Goal: Contribute content: Contribute content

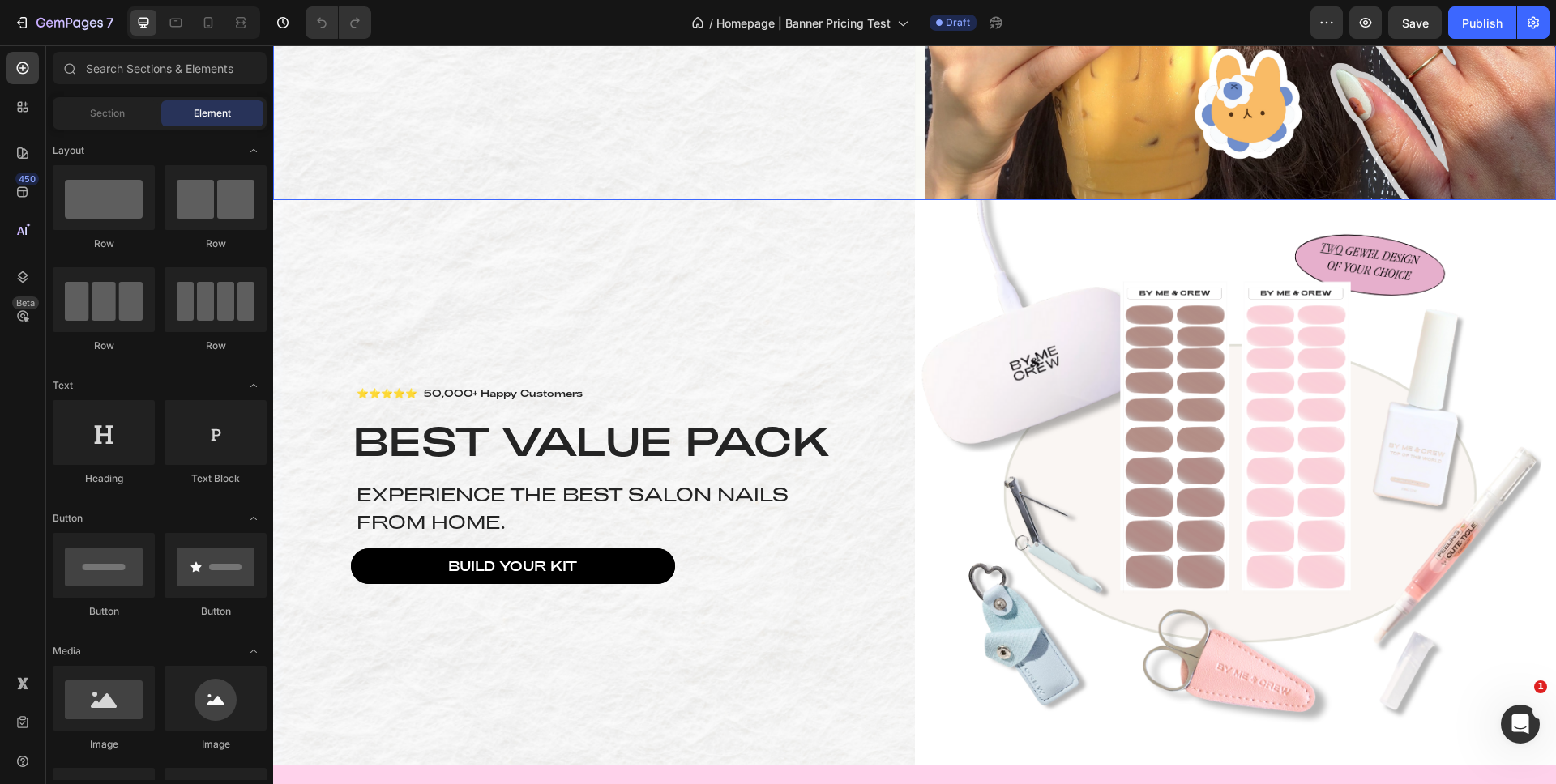
scroll to position [648, 0]
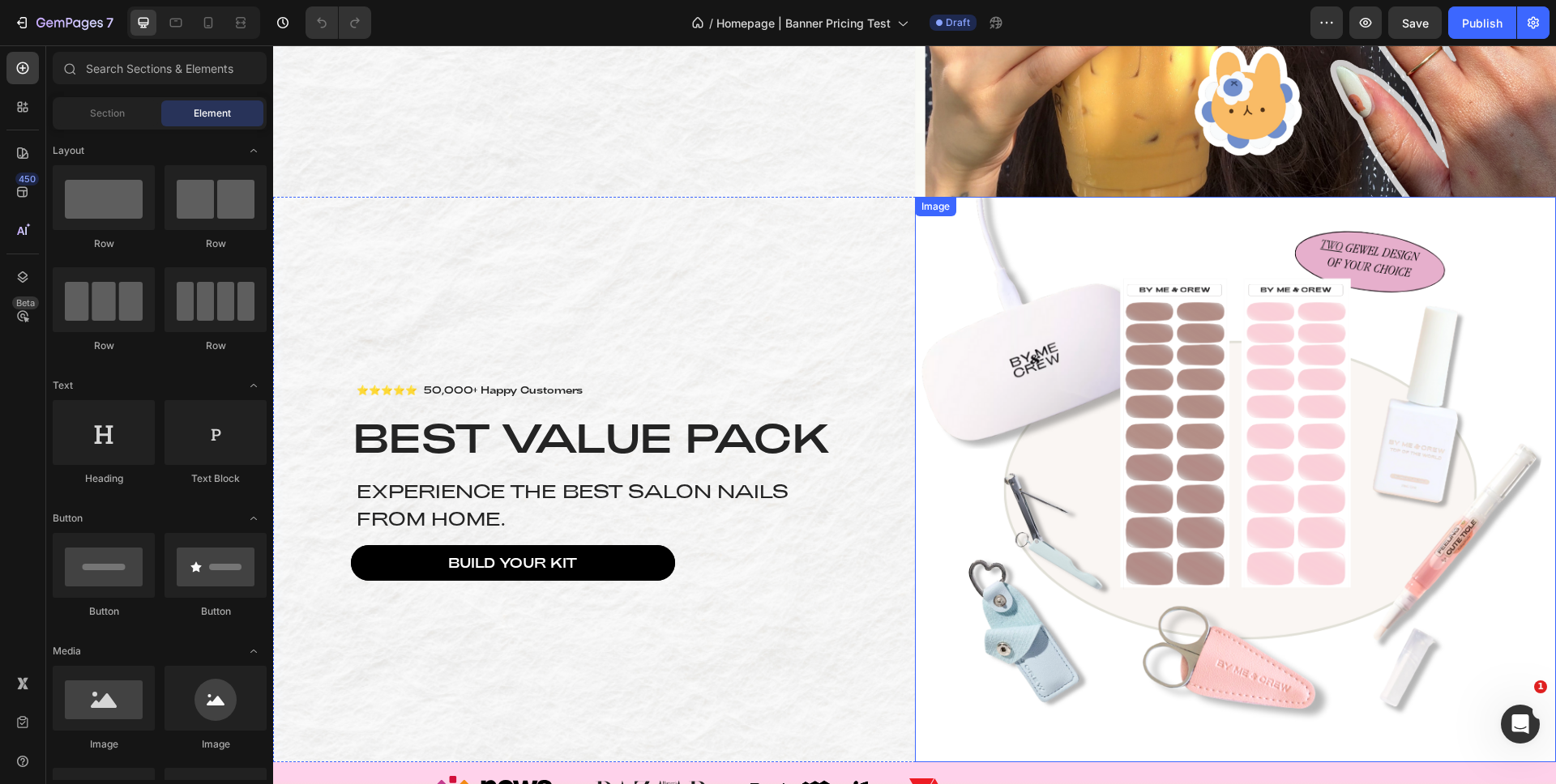
click at [1092, 271] on img at bounding box center [1236, 479] width 642 height 565
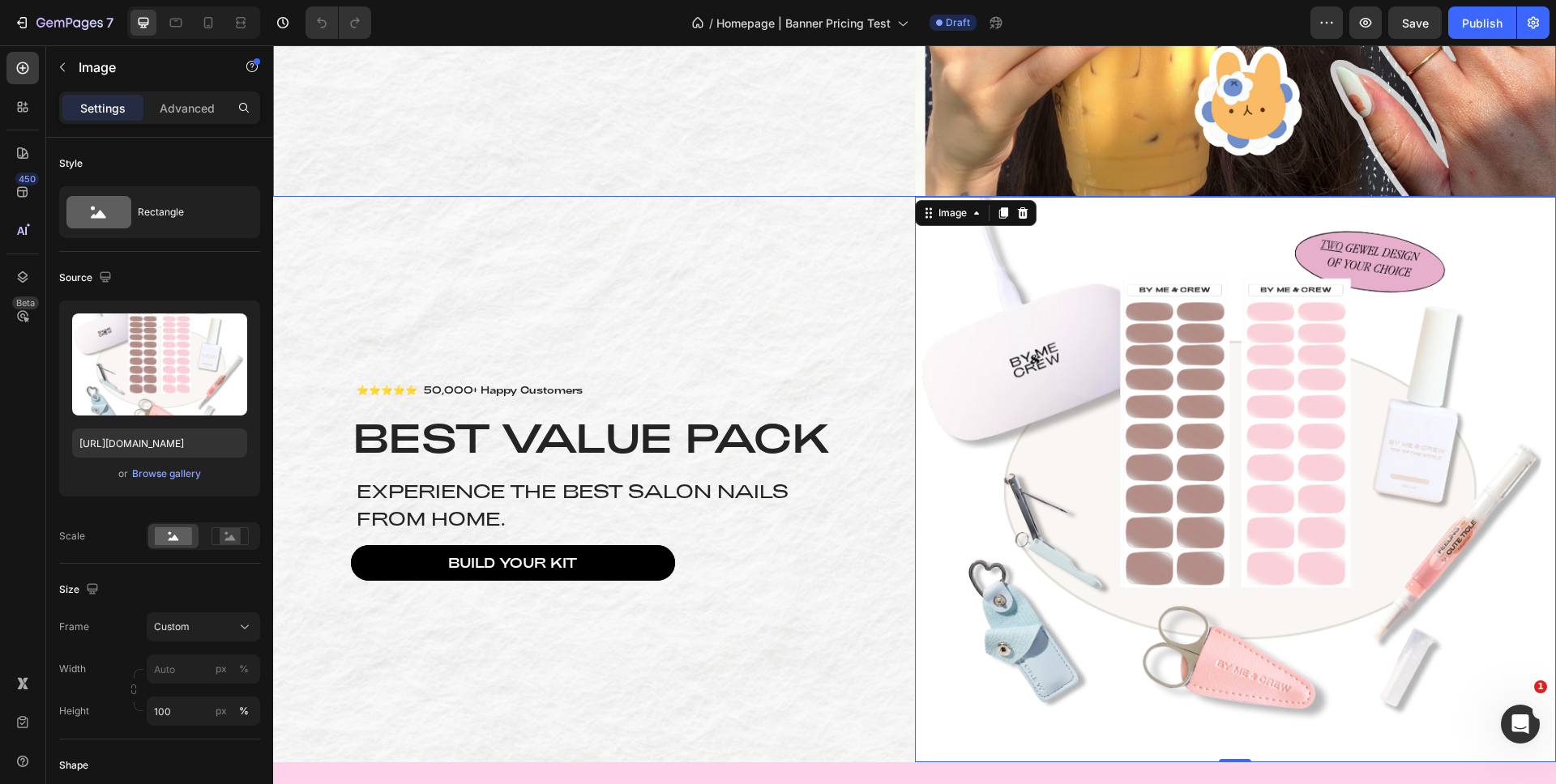
scroll to position [363, 0]
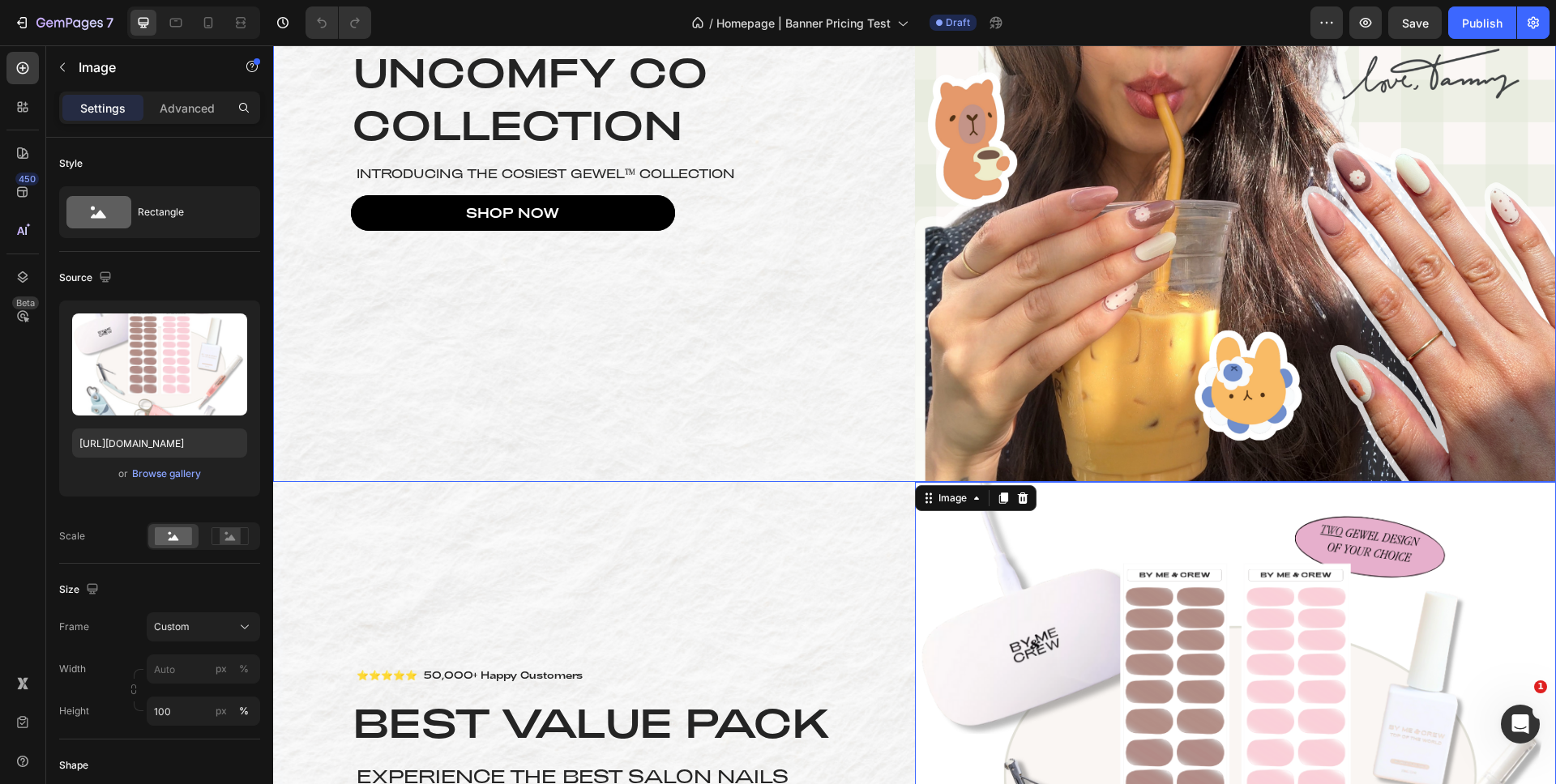
click at [468, 334] on div "⭐⭐⭐⭐⭐ 50,000+ Happy Customers Text Block UNCOMFY CO COLLECTION Heading Introduc…" at bounding box center [594, 122] width 642 height 719
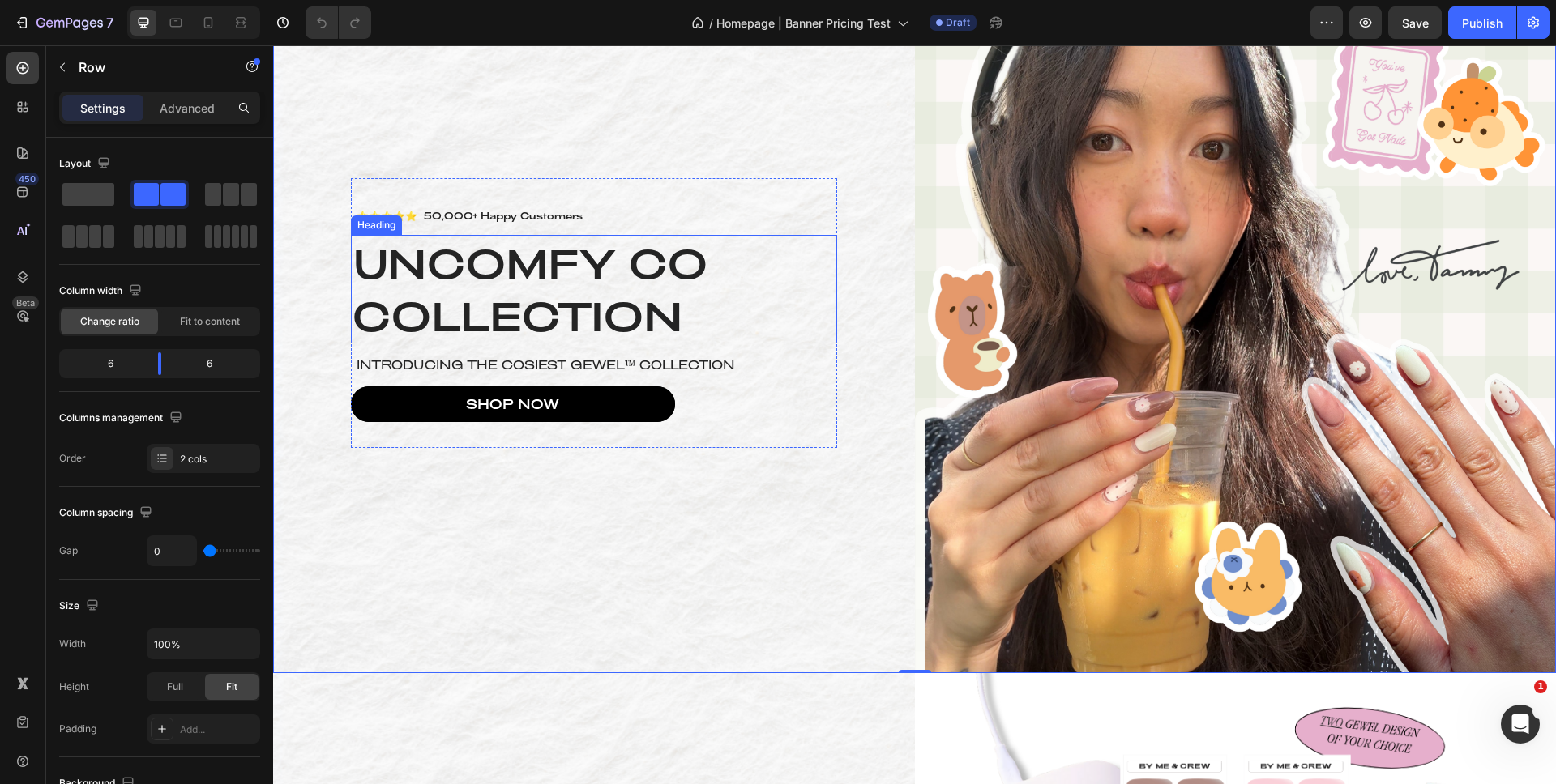
scroll to position [0, 0]
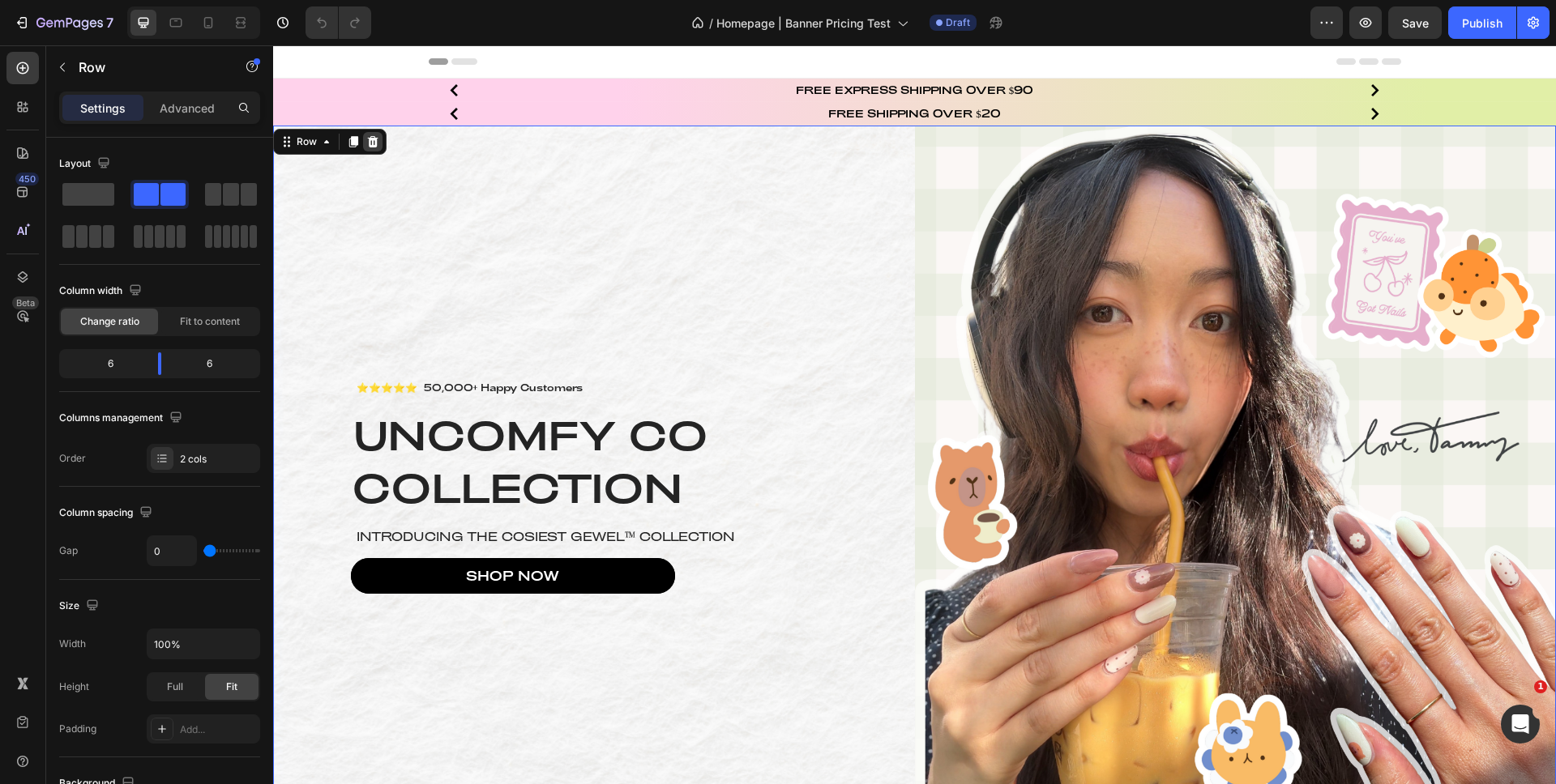
click at [372, 144] on icon at bounding box center [373, 142] width 11 height 11
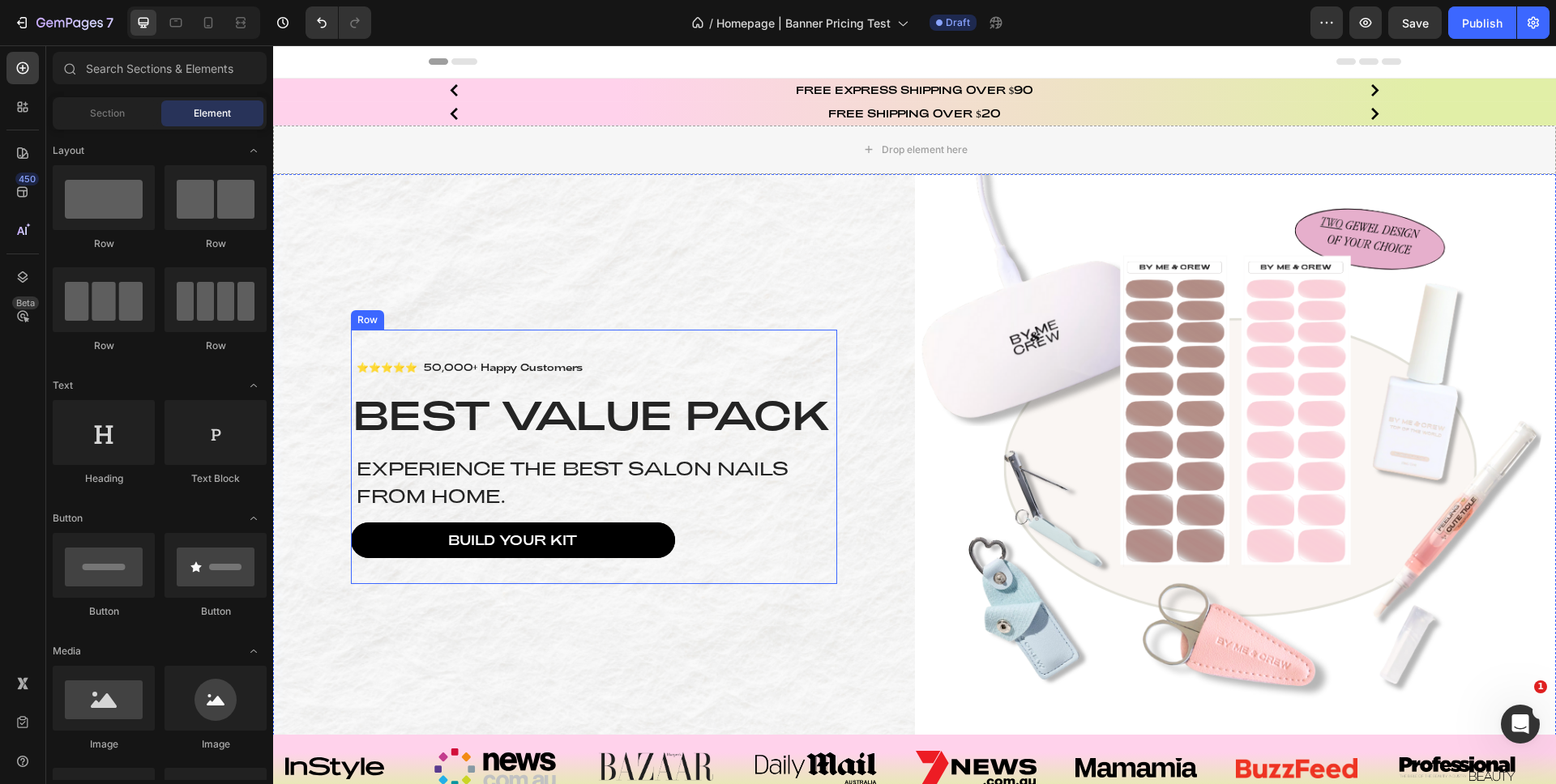
scroll to position [3, 0]
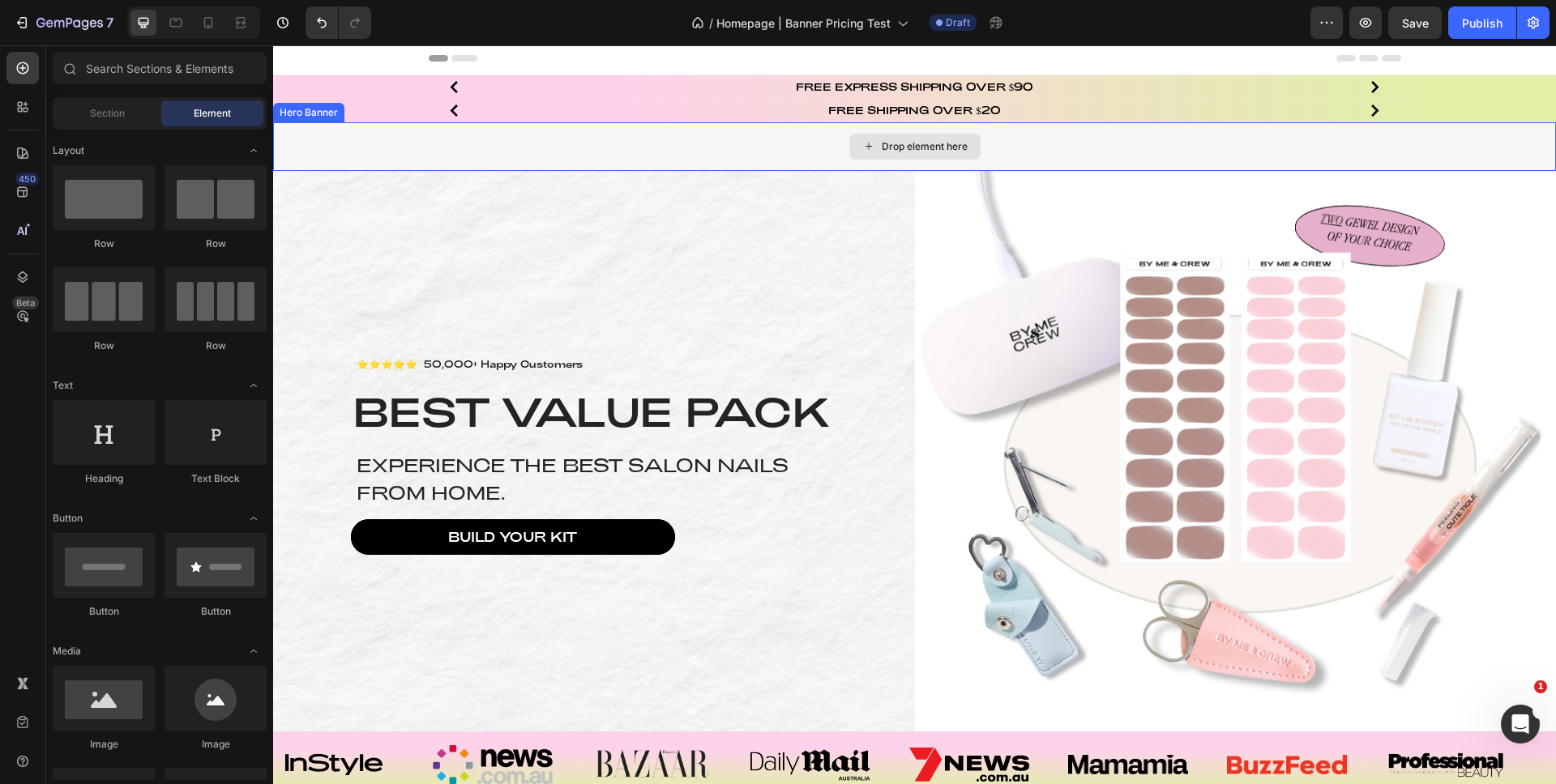
click at [426, 143] on div "Drop element here" at bounding box center [914, 147] width 1283 height 49
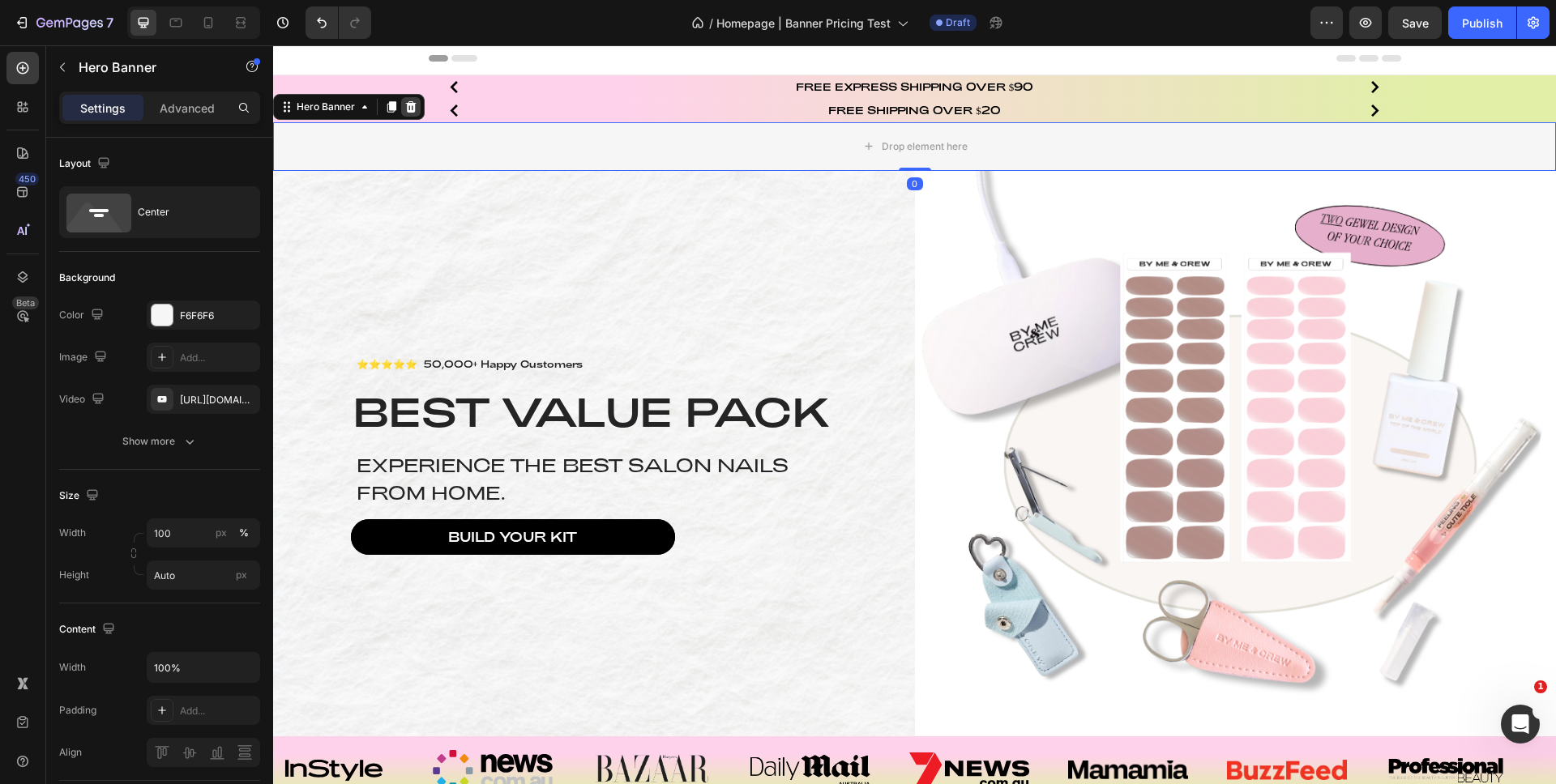
click at [418, 109] on div at bounding box center [411, 107] width 20 height 19
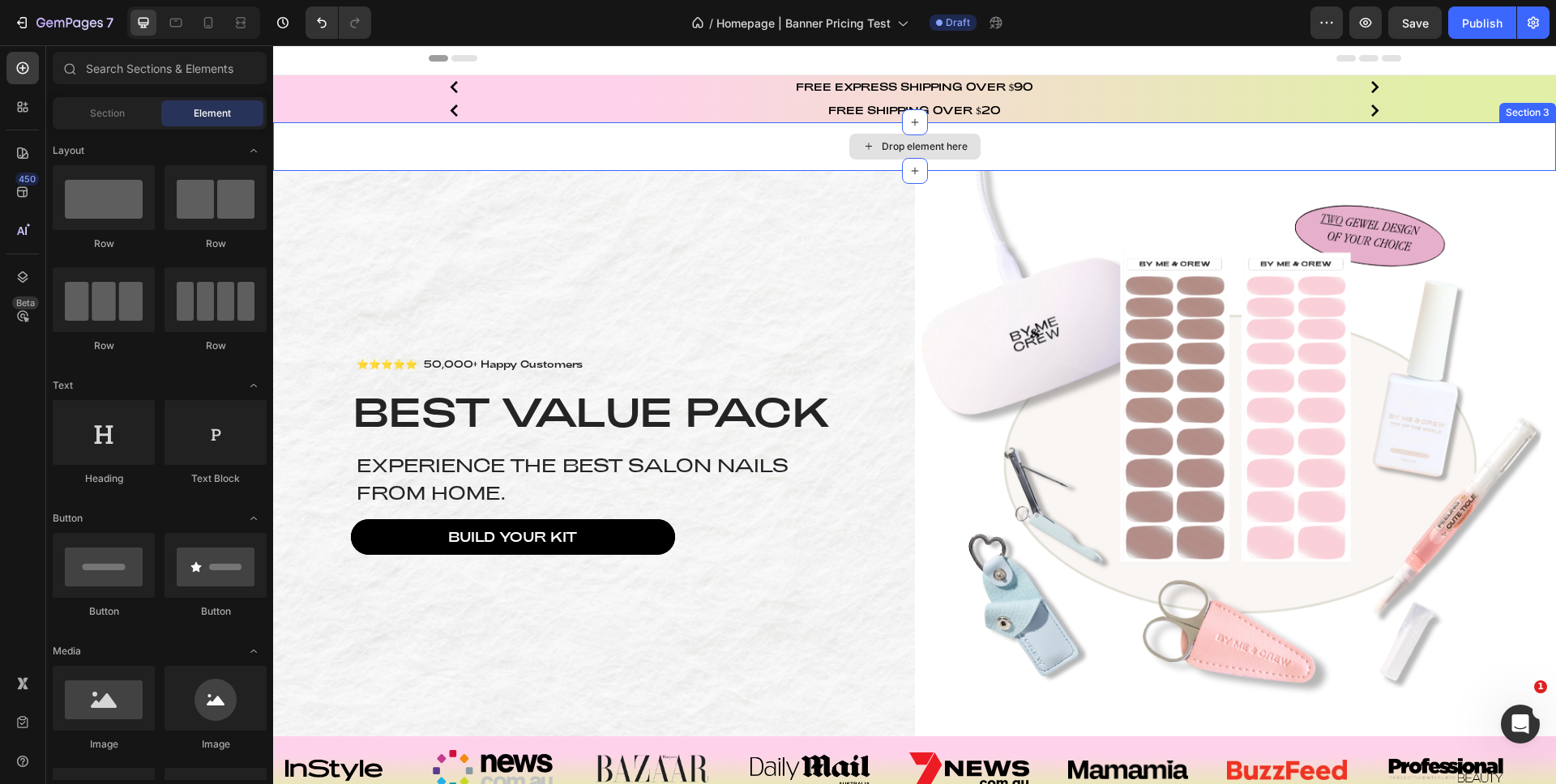
click at [391, 135] on div "Drop element here" at bounding box center [914, 147] width 1283 height 49
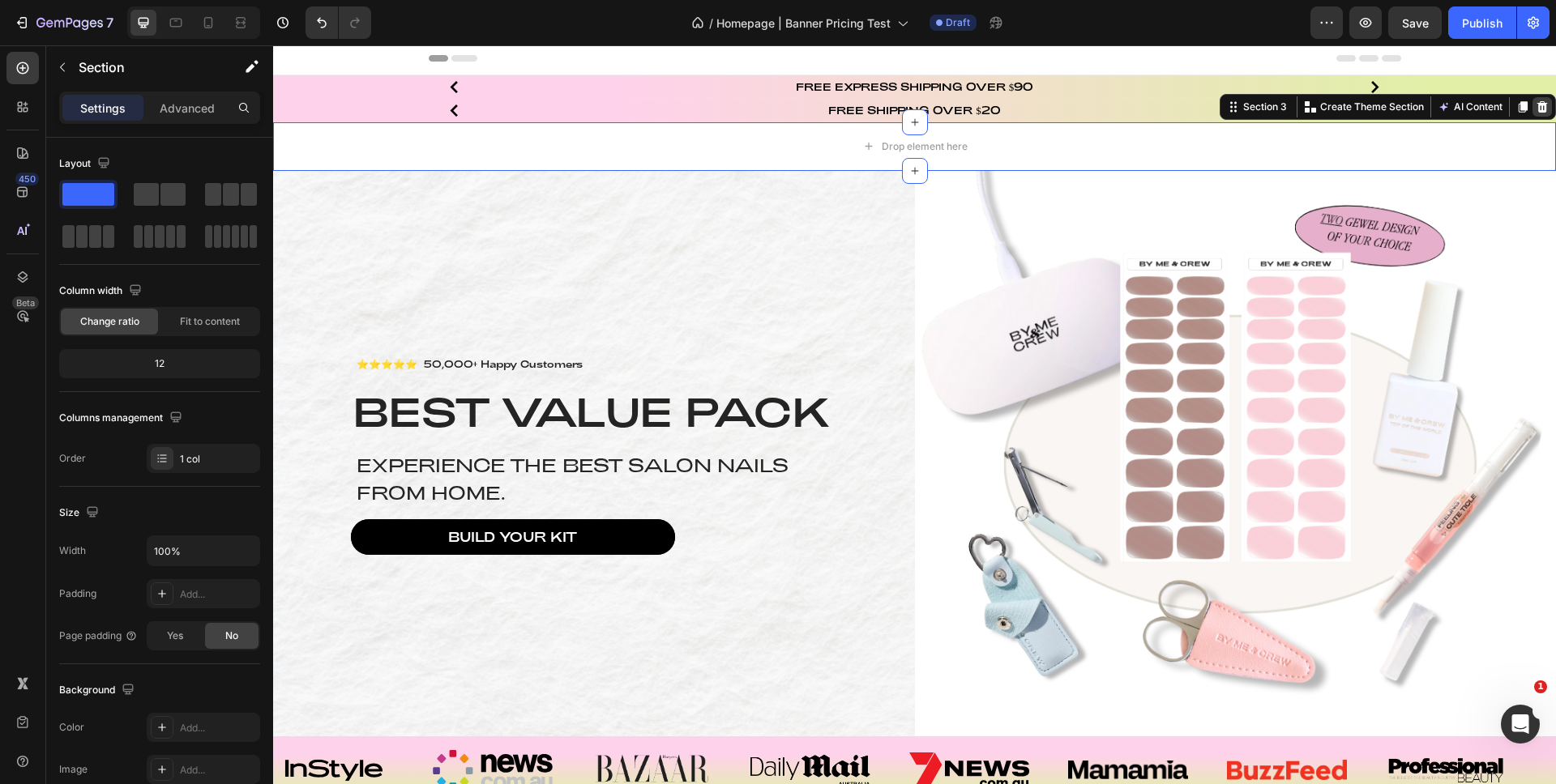
click at [1537, 107] on icon at bounding box center [1542, 107] width 11 height 11
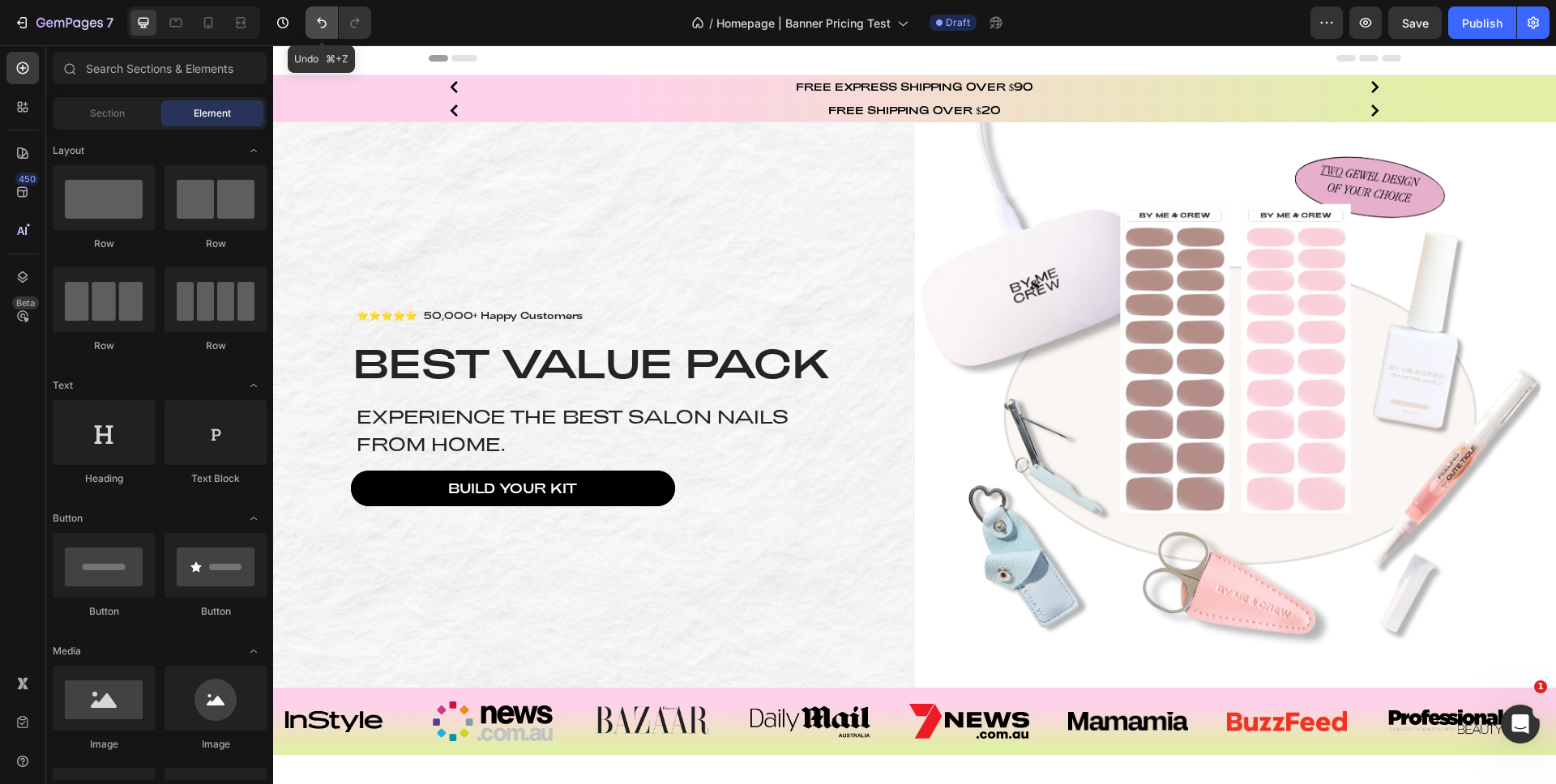
click at [318, 26] on icon "Undo/Redo" at bounding box center [322, 23] width 16 height 16
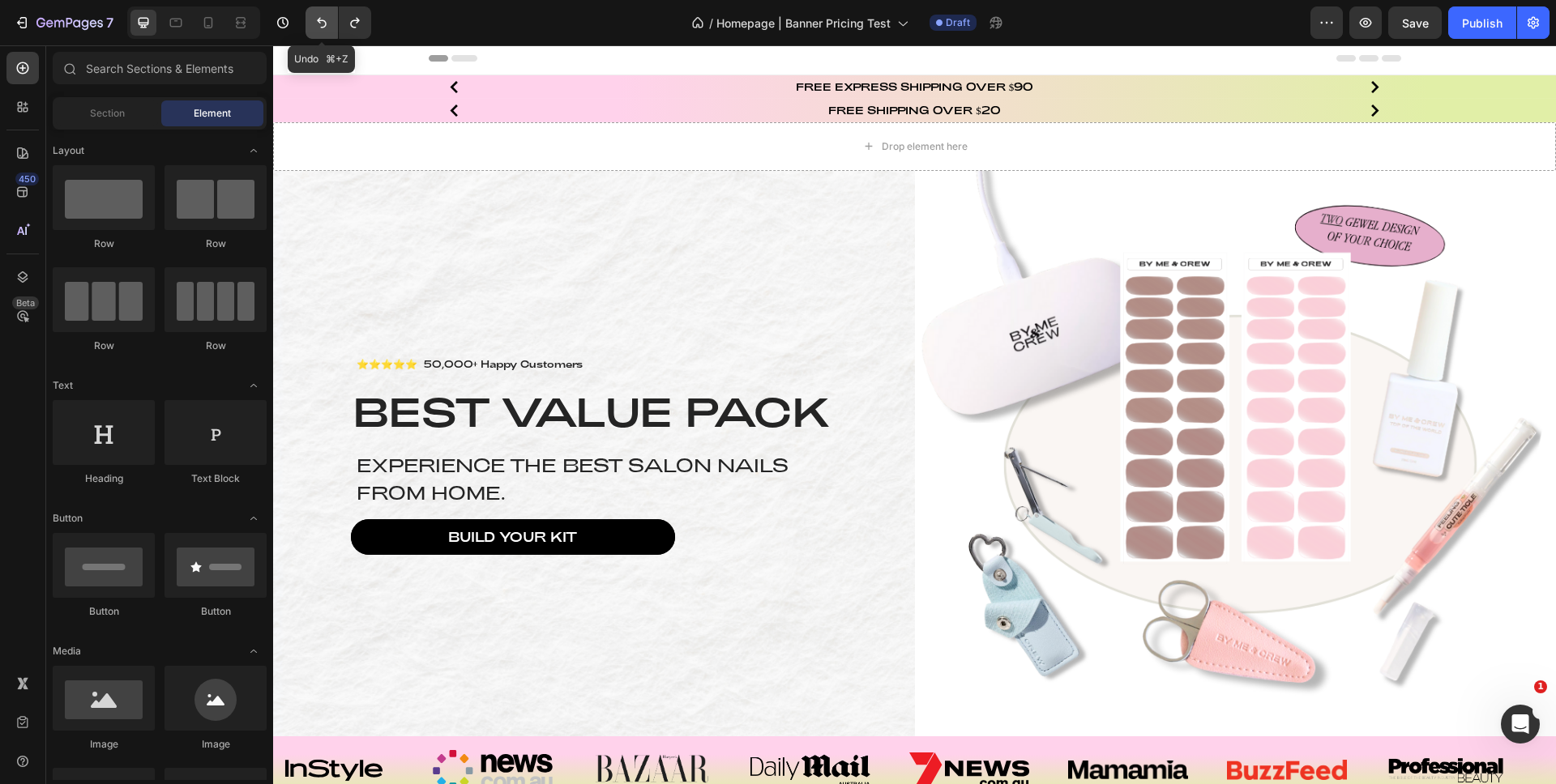
click at [318, 26] on icon "Undo/Redo" at bounding box center [322, 23] width 16 height 16
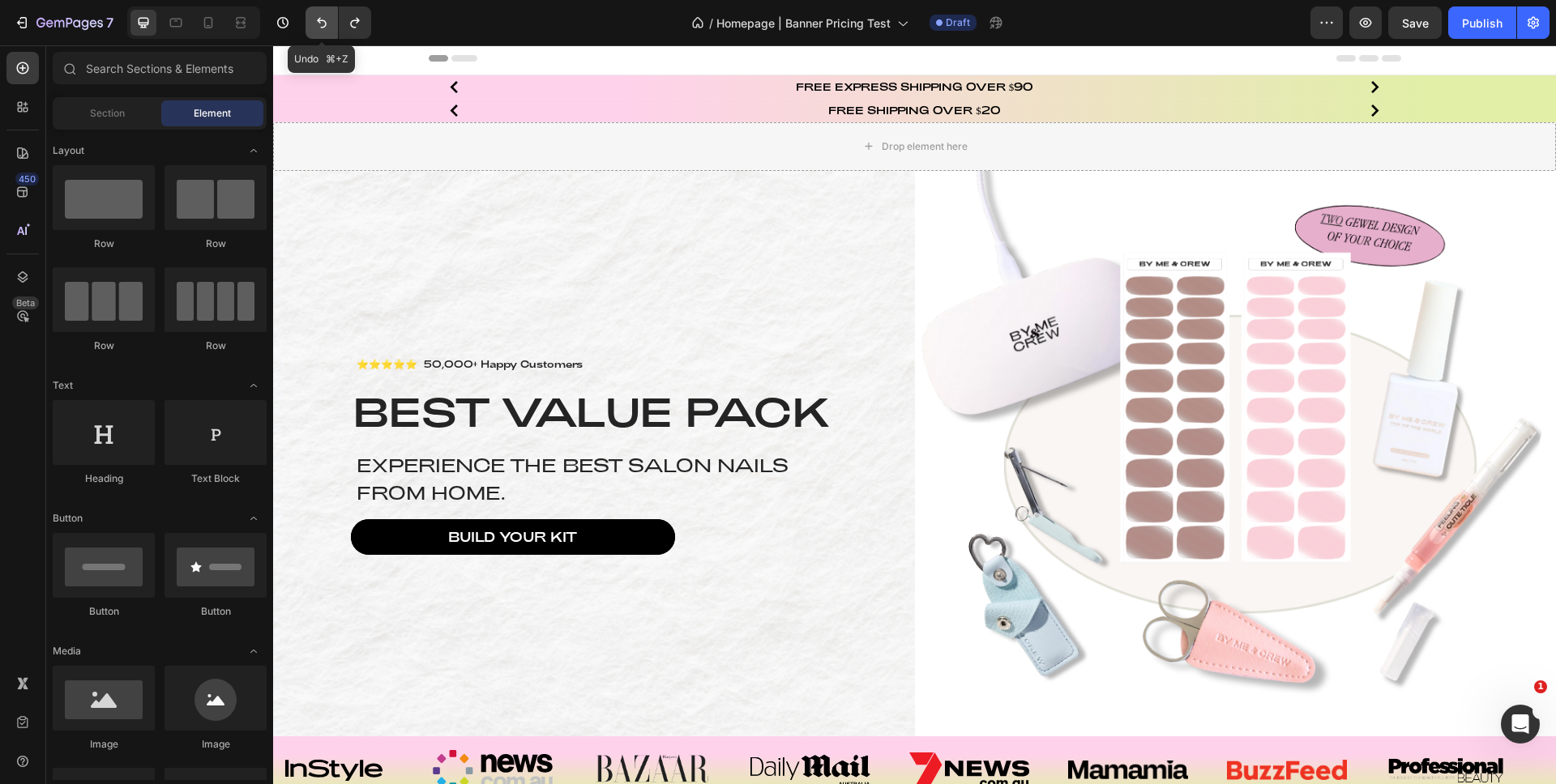
click at [318, 25] on icon "Undo/Redo" at bounding box center [322, 23] width 16 height 16
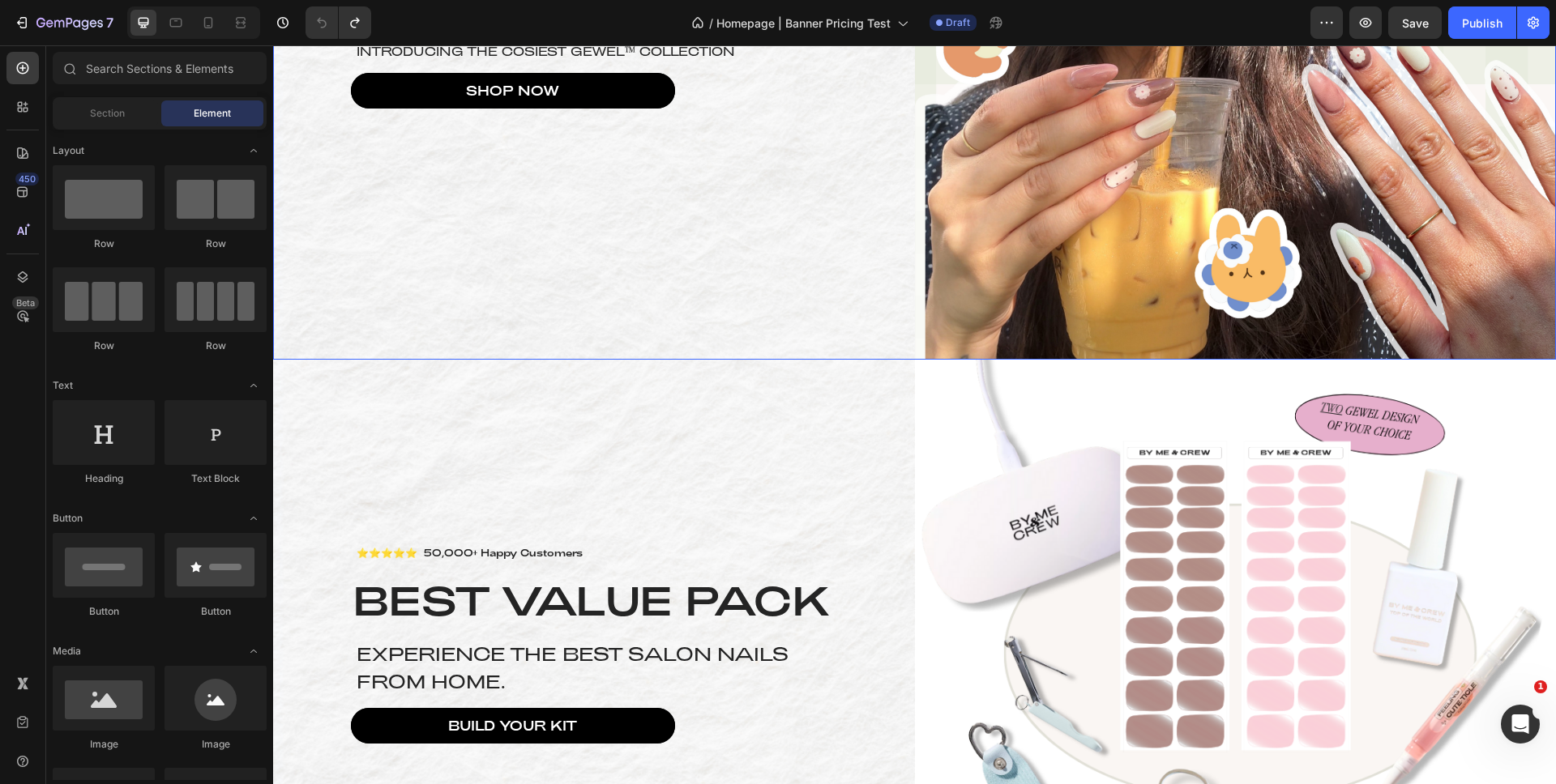
scroll to position [830, 0]
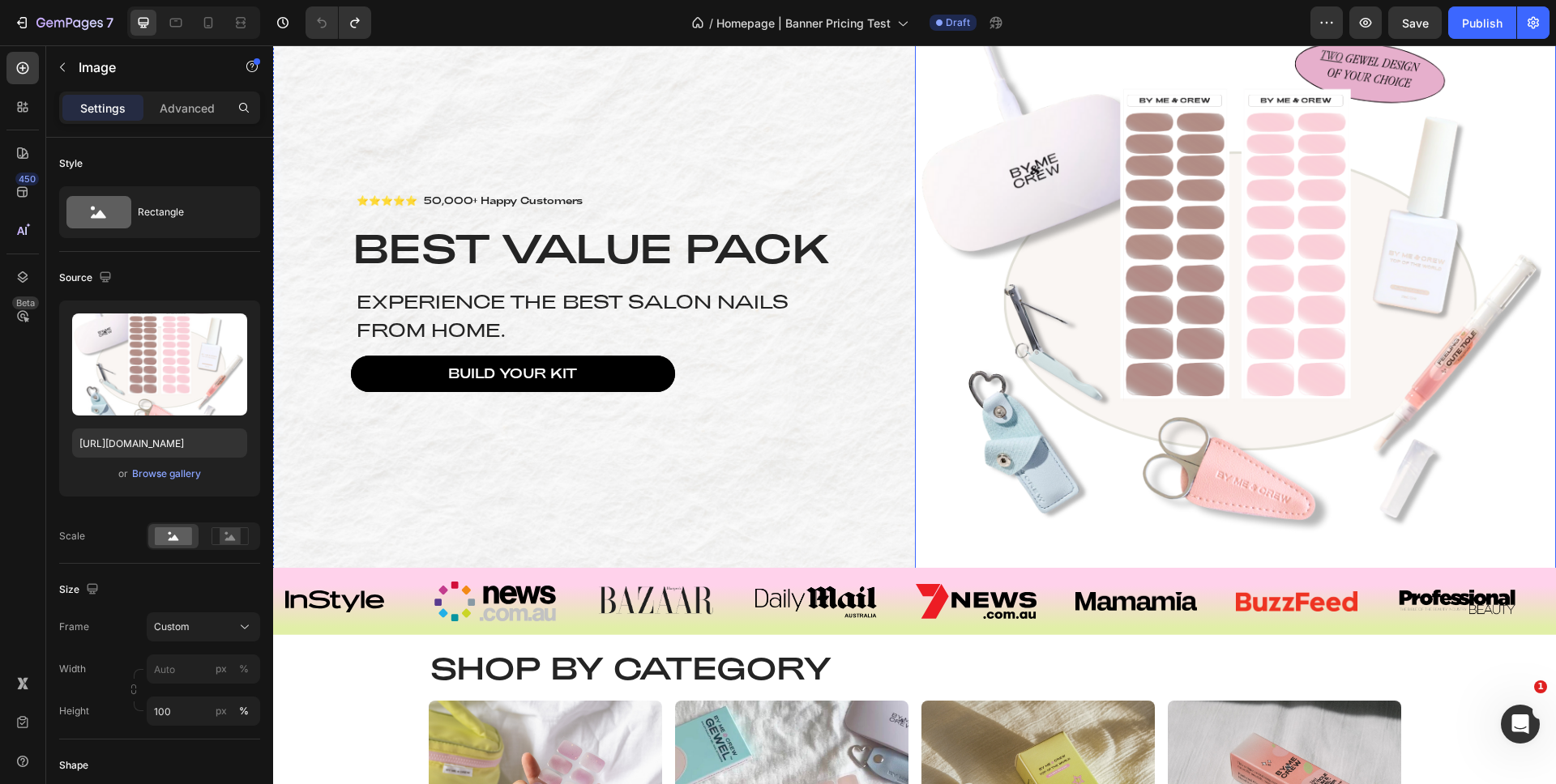
click at [1174, 296] on img at bounding box center [1236, 290] width 642 height 565
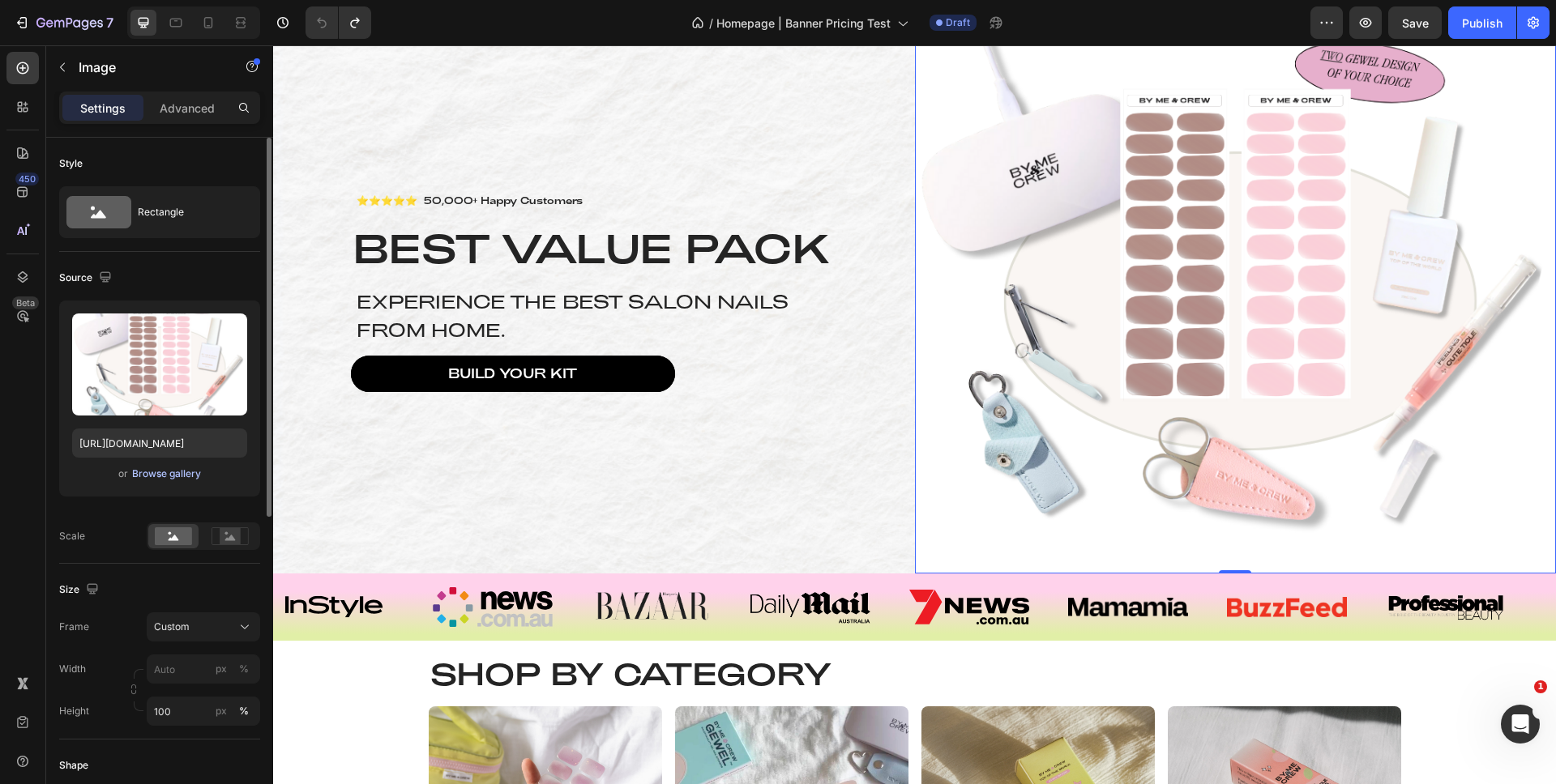
click at [176, 477] on div "Browse gallery" at bounding box center [167, 474] width 69 height 15
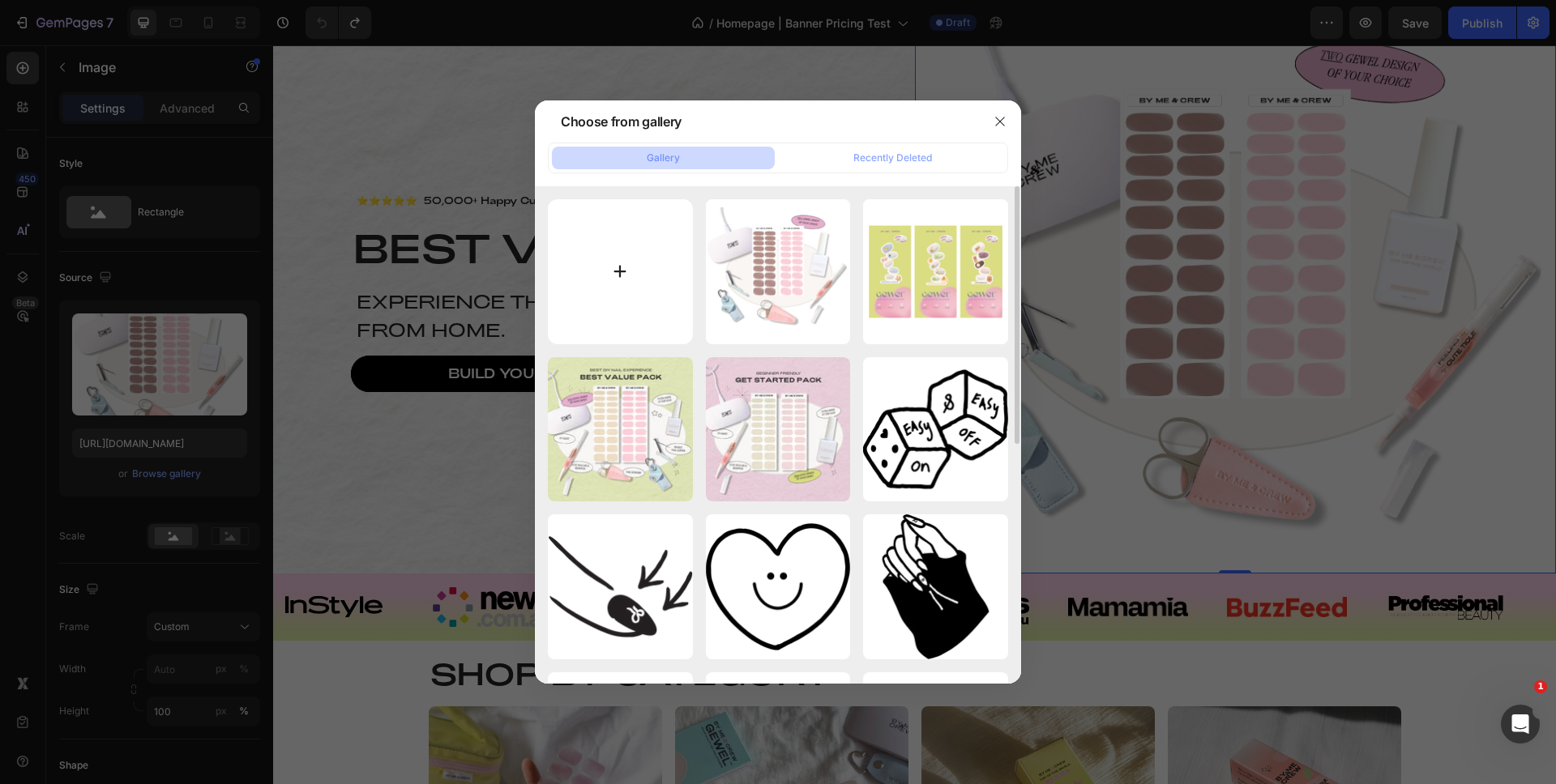
click at [621, 271] on input "file" at bounding box center [620, 271] width 145 height 145
type input "C:\fakepath\Homepage Banner Half Side [DATE].svg"
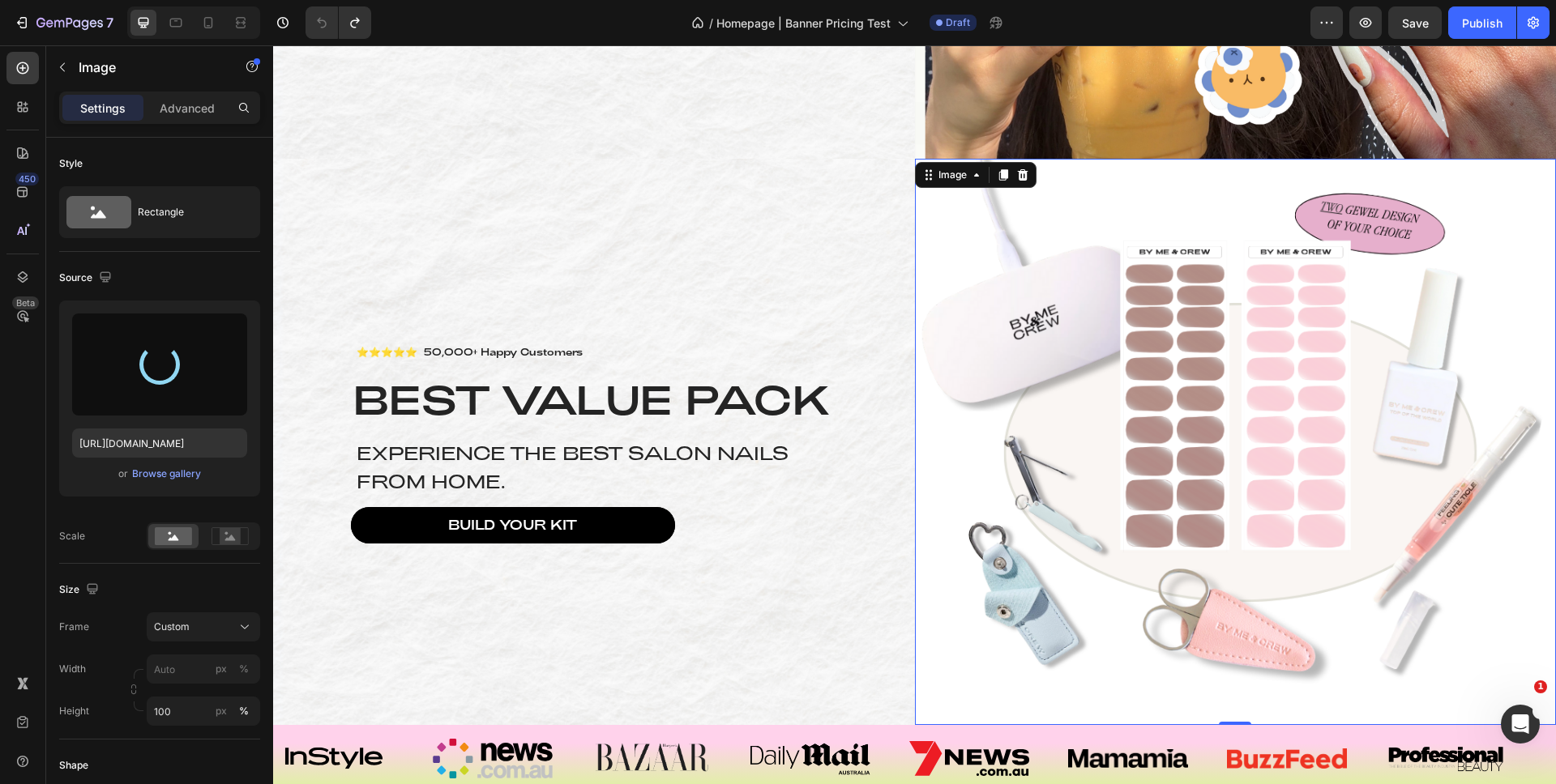
scroll to position [646, 0]
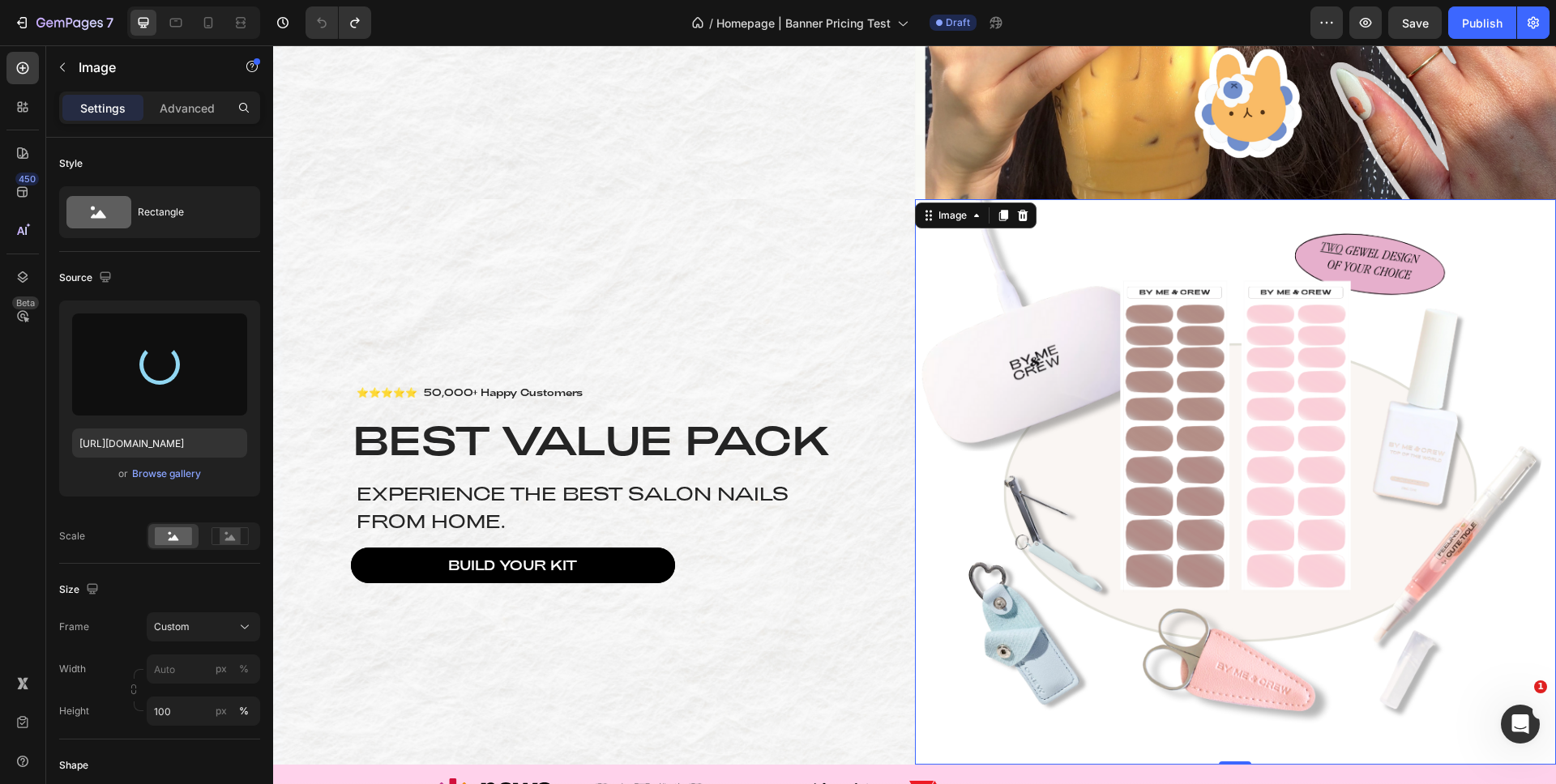
type input "[URL][DOMAIN_NAME]"
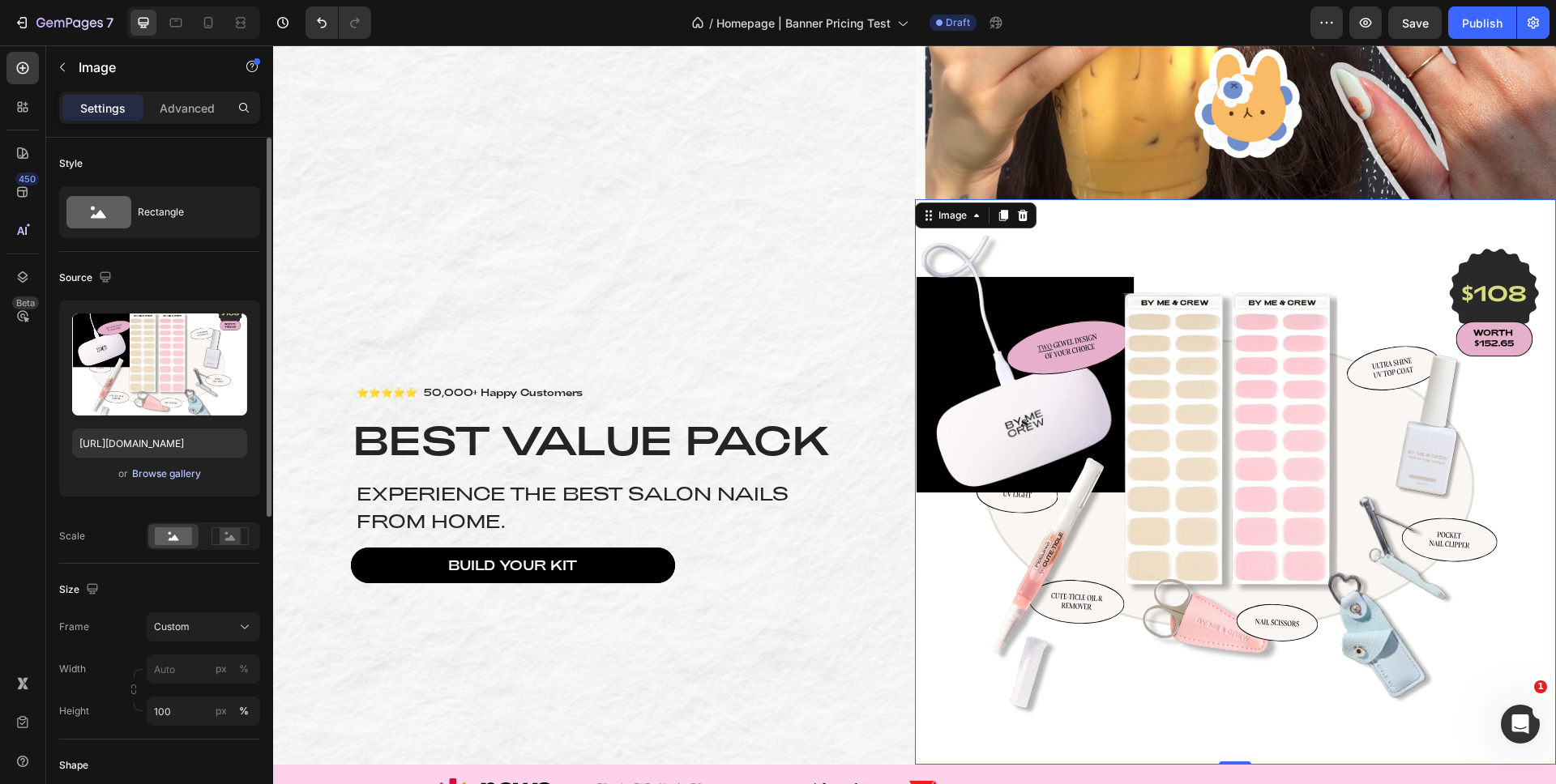
click at [176, 475] on div "Browse gallery" at bounding box center [167, 474] width 69 height 15
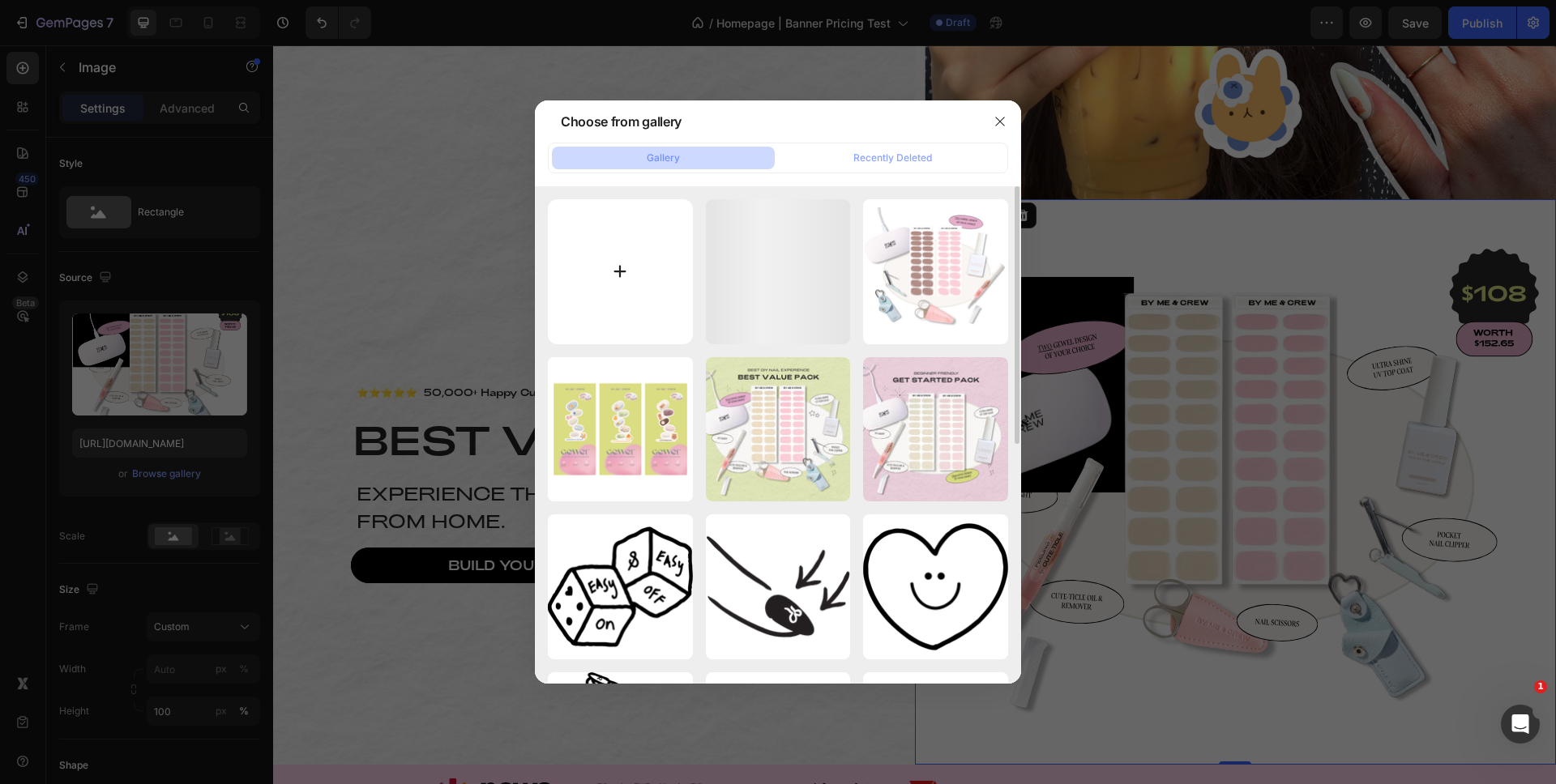
click at [618, 279] on input "file" at bounding box center [620, 271] width 145 height 145
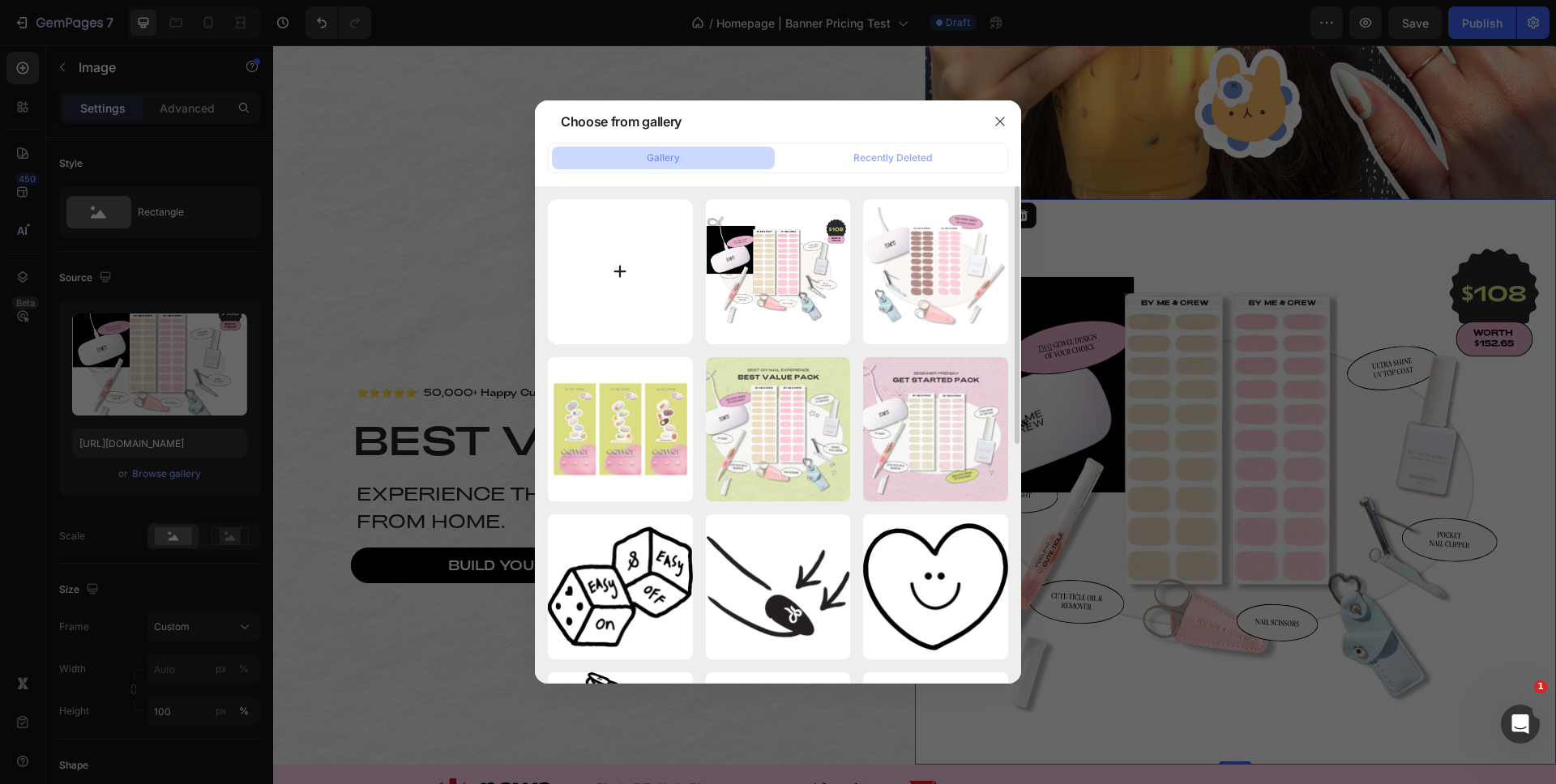
type input "C:\fakepath\Homepage Banner Half Side [DATE] (2).png"
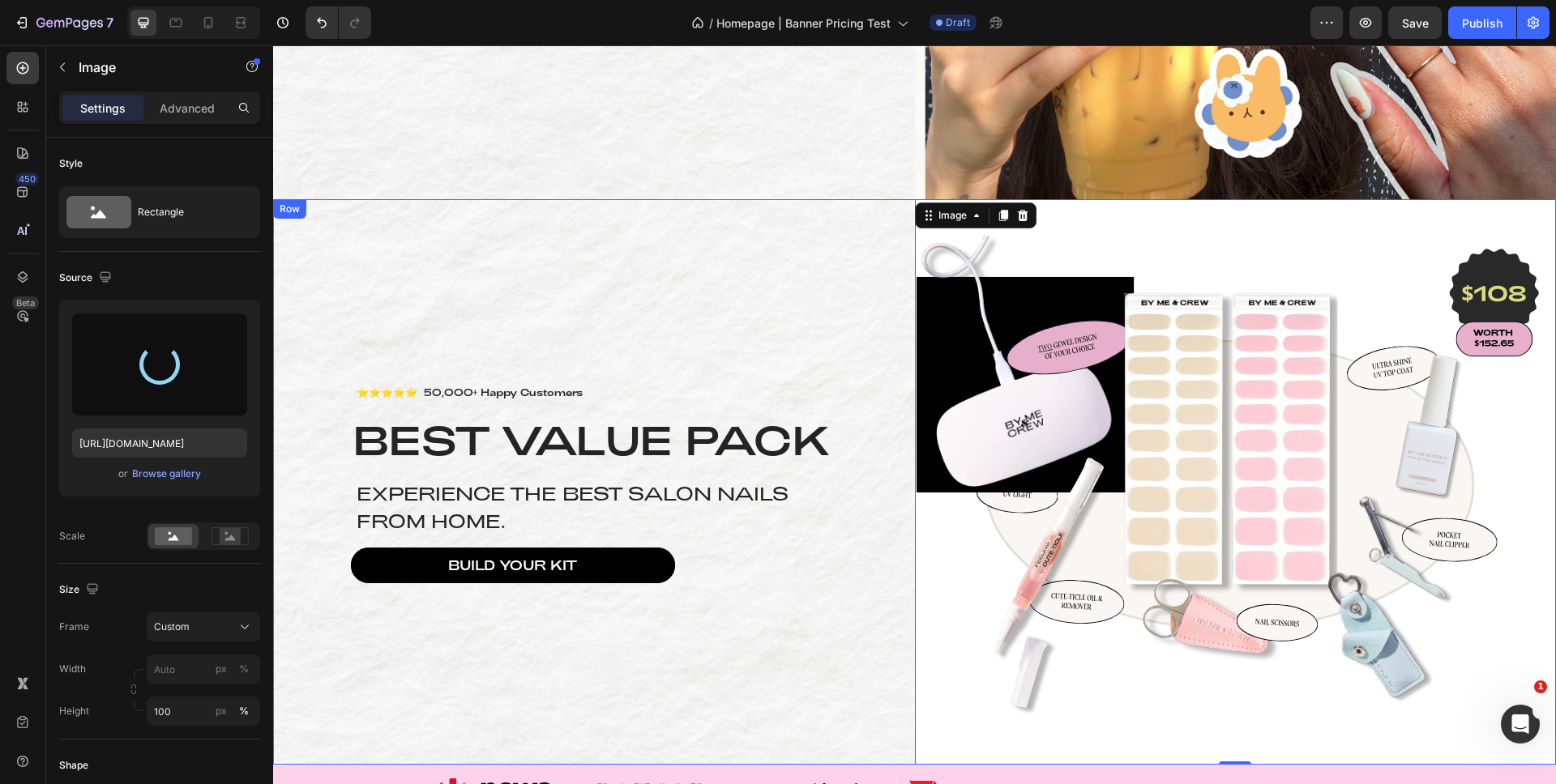
type input "[URL][DOMAIN_NAME]"
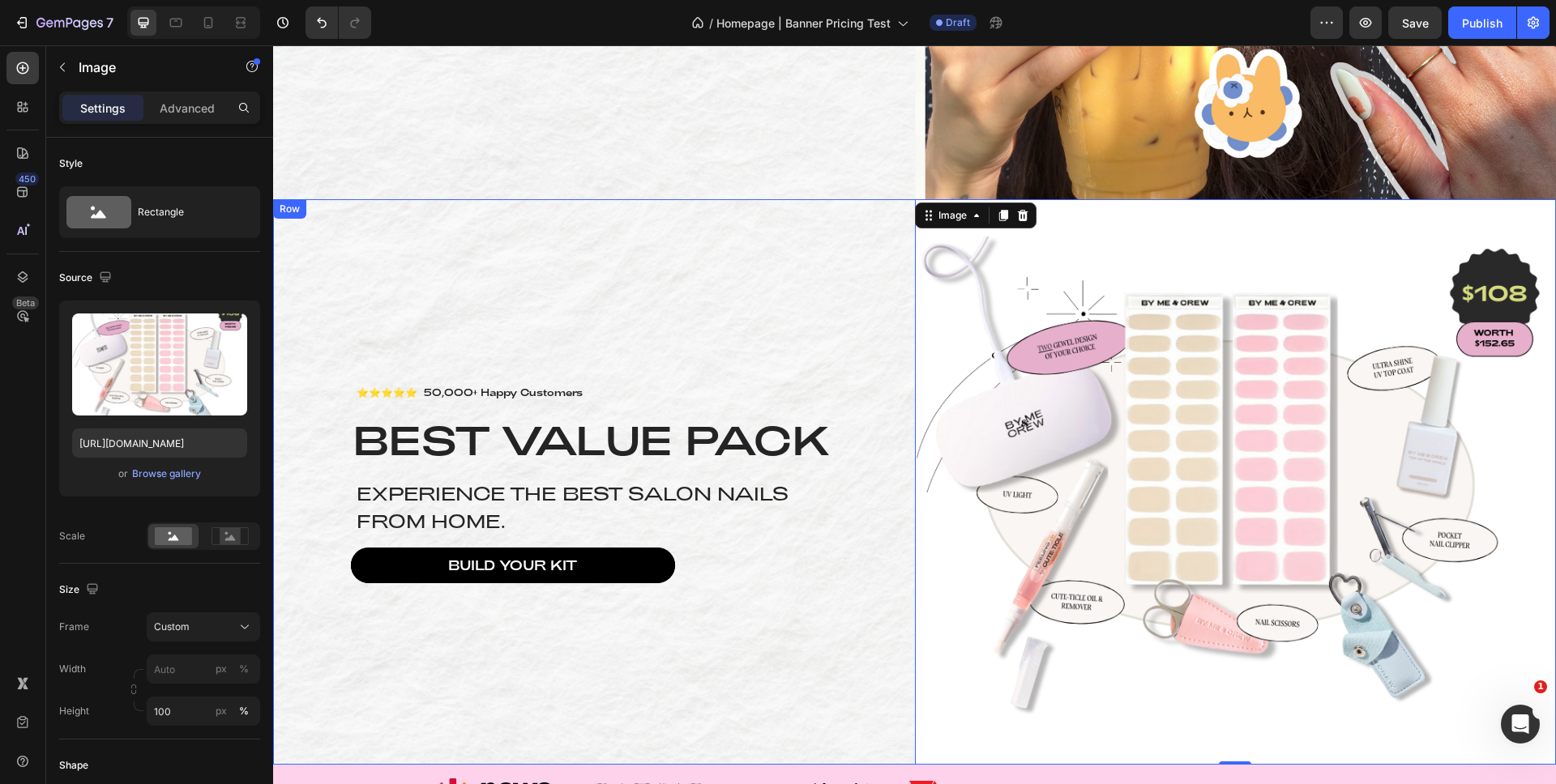
click at [742, 241] on div "⭐⭐⭐⭐⭐ 50,000+ Happy Customers Text Block BEST VALUE PACK Heading Experience the…" at bounding box center [594, 482] width 642 height 565
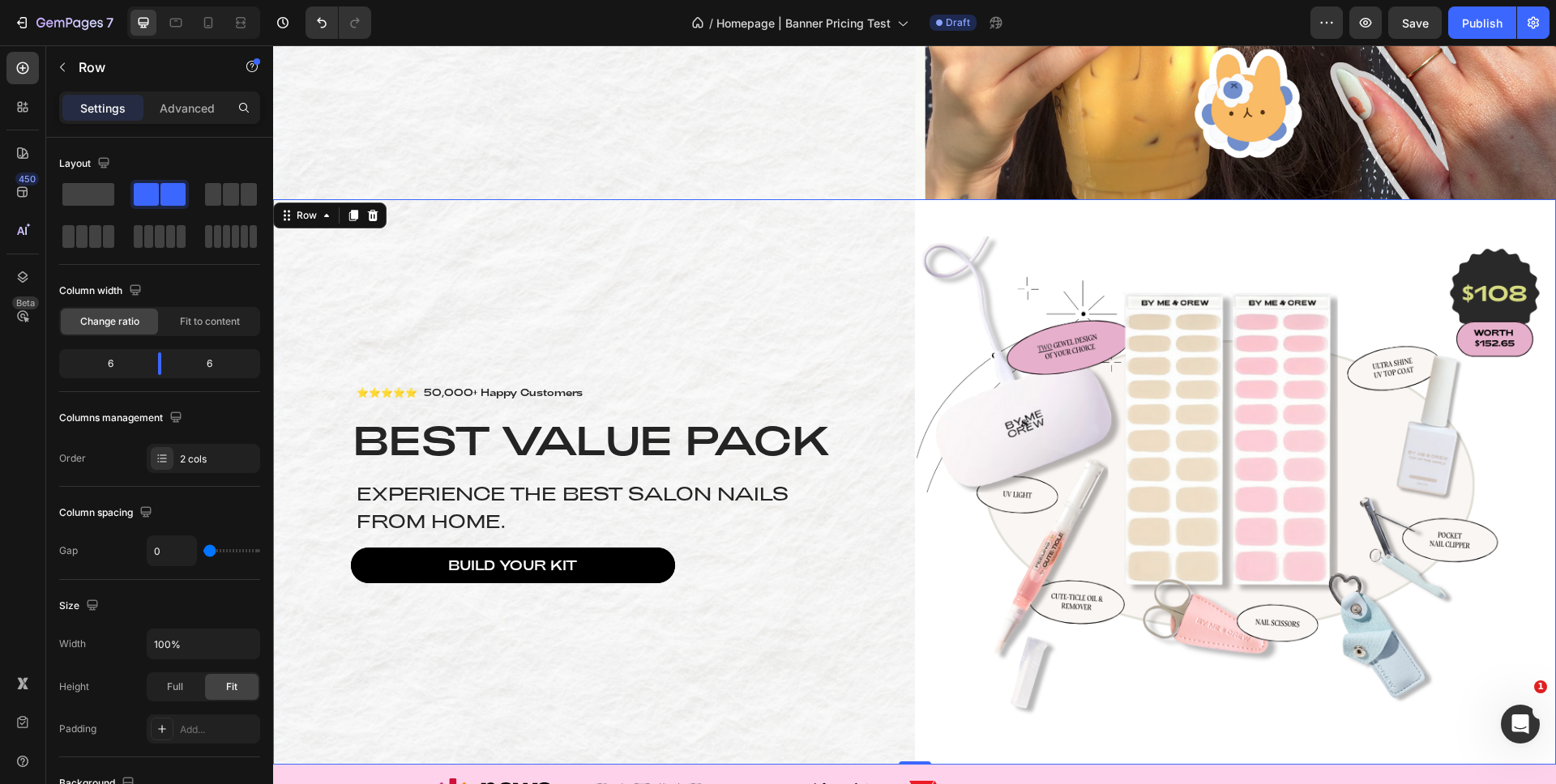
click at [1226, 383] on img at bounding box center [1236, 482] width 642 height 565
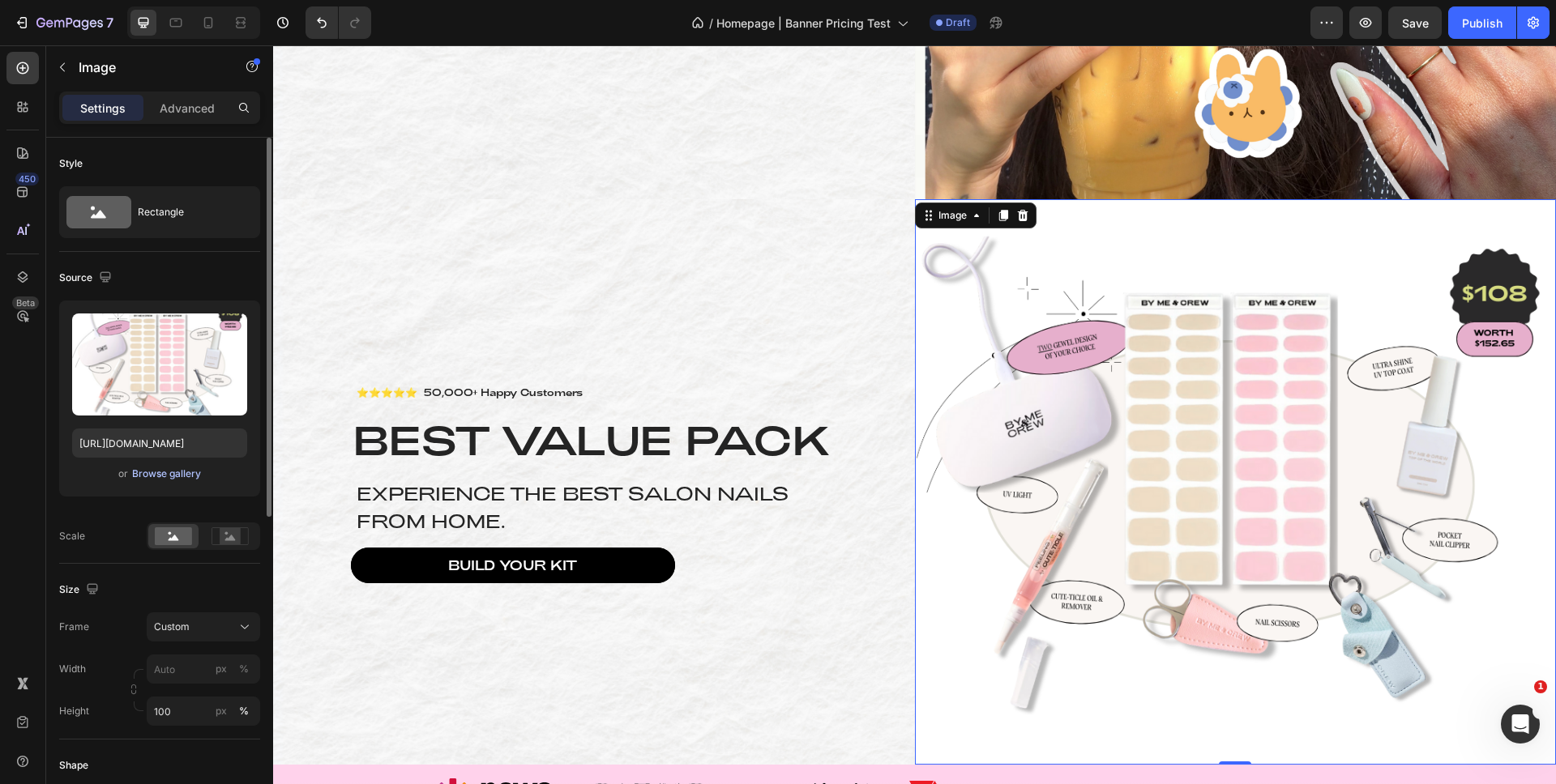
click at [177, 475] on div "Browse gallery" at bounding box center [167, 474] width 69 height 15
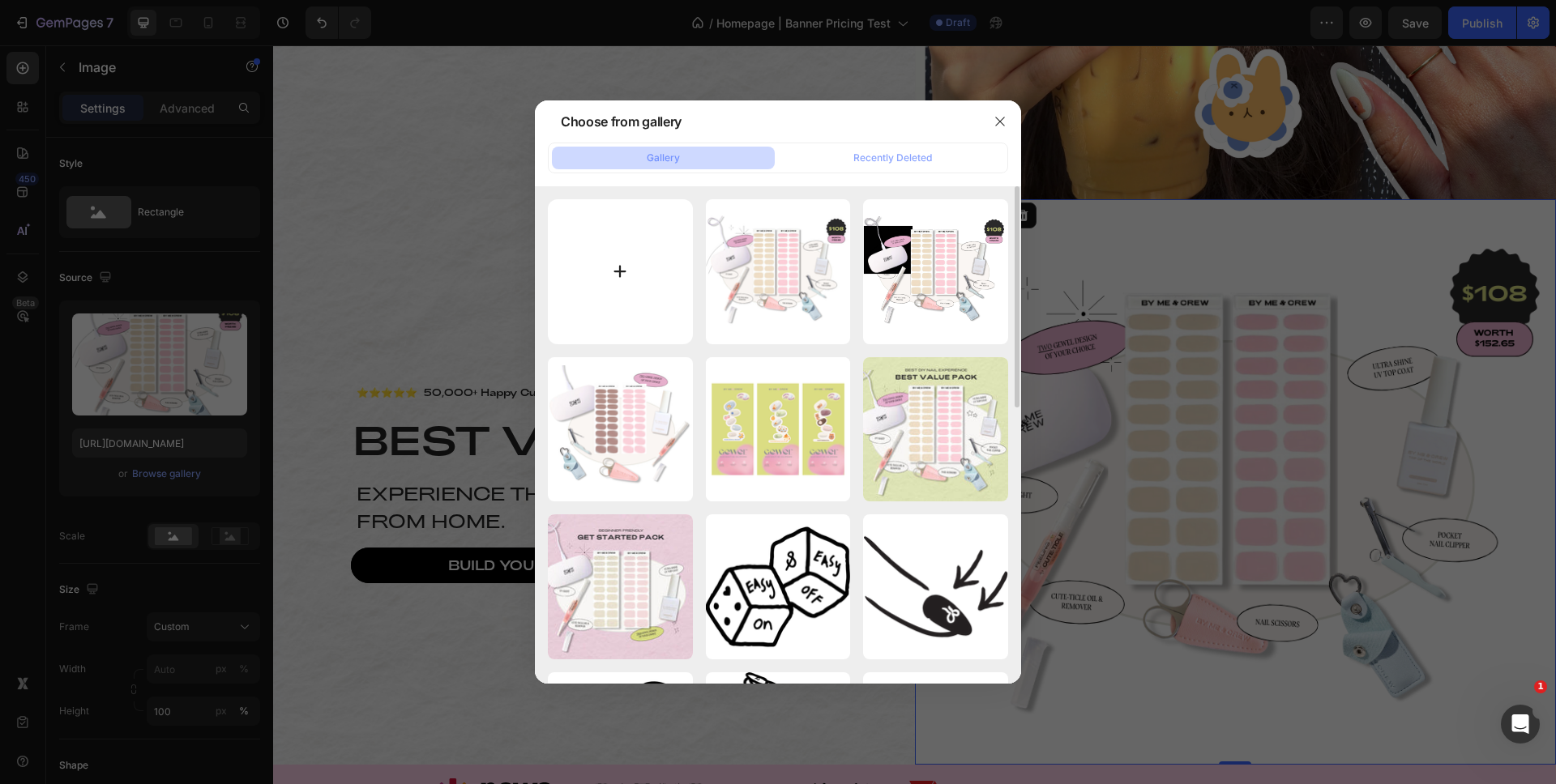
click at [615, 275] on input "file" at bounding box center [620, 271] width 145 height 145
type input "C:\fakepath\Homepage Banner Half Side [DATE] (3).png"
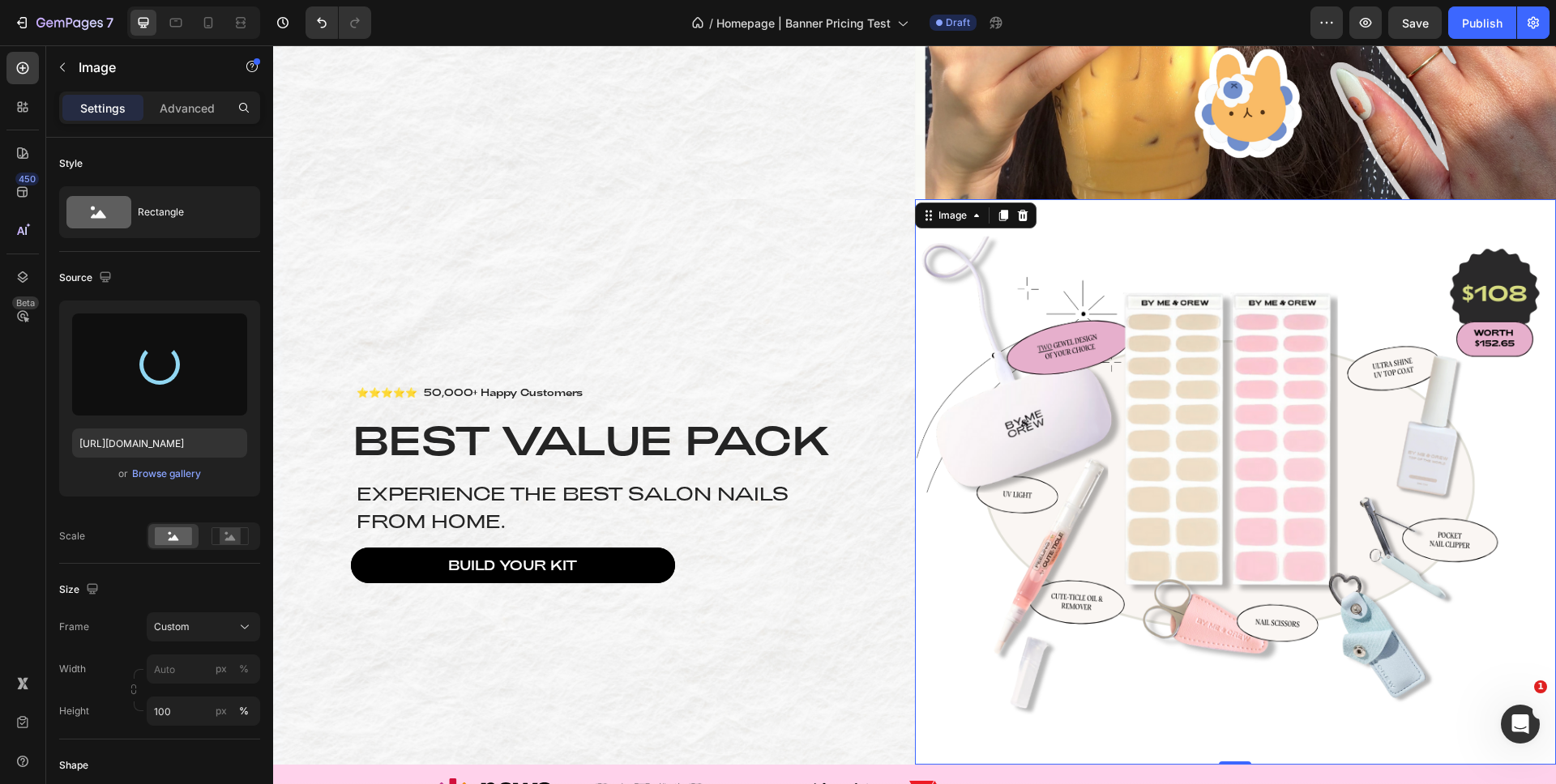
type input "[URL][DOMAIN_NAME]"
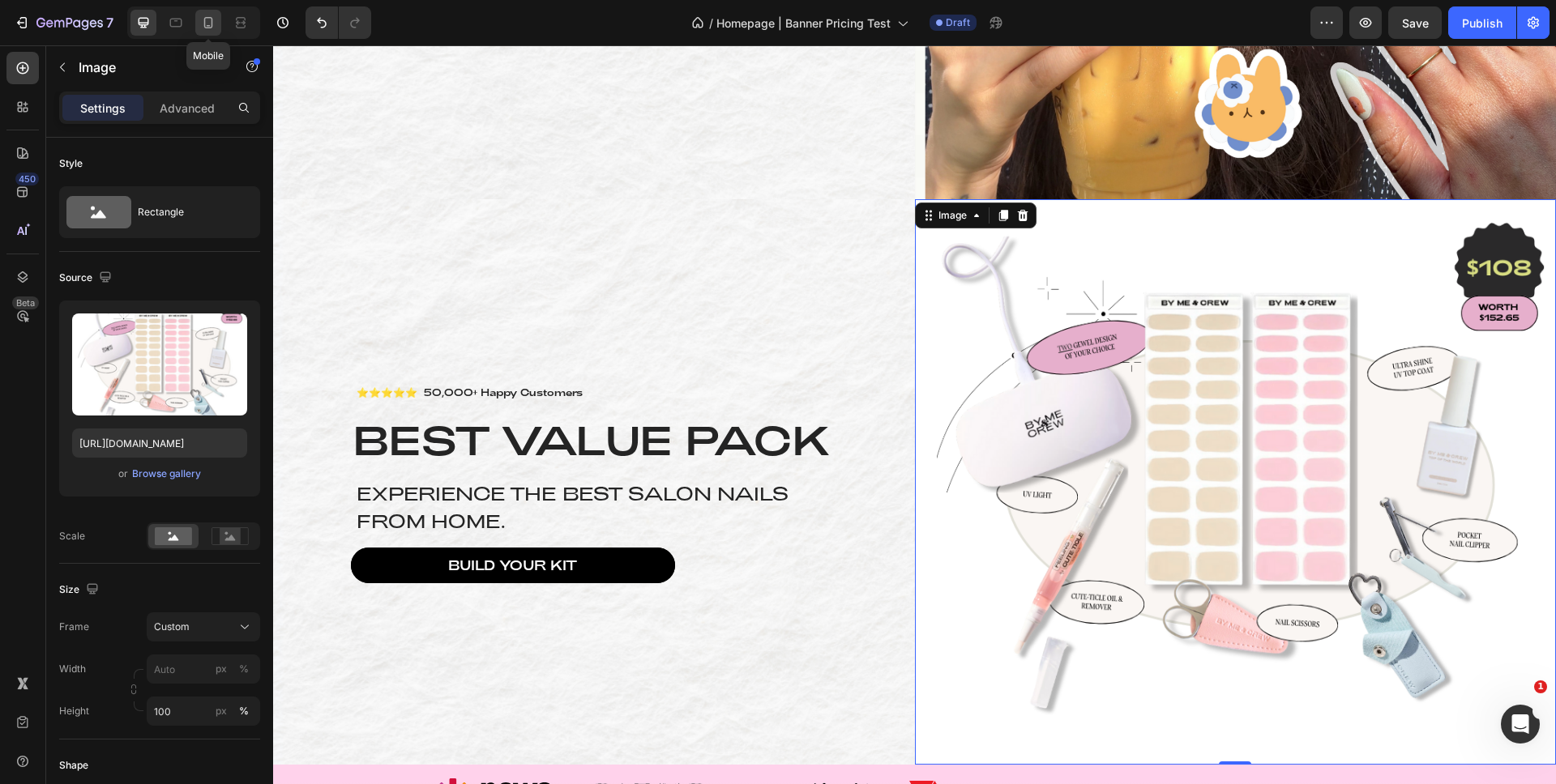
click at [203, 16] on icon at bounding box center [208, 23] width 16 height 16
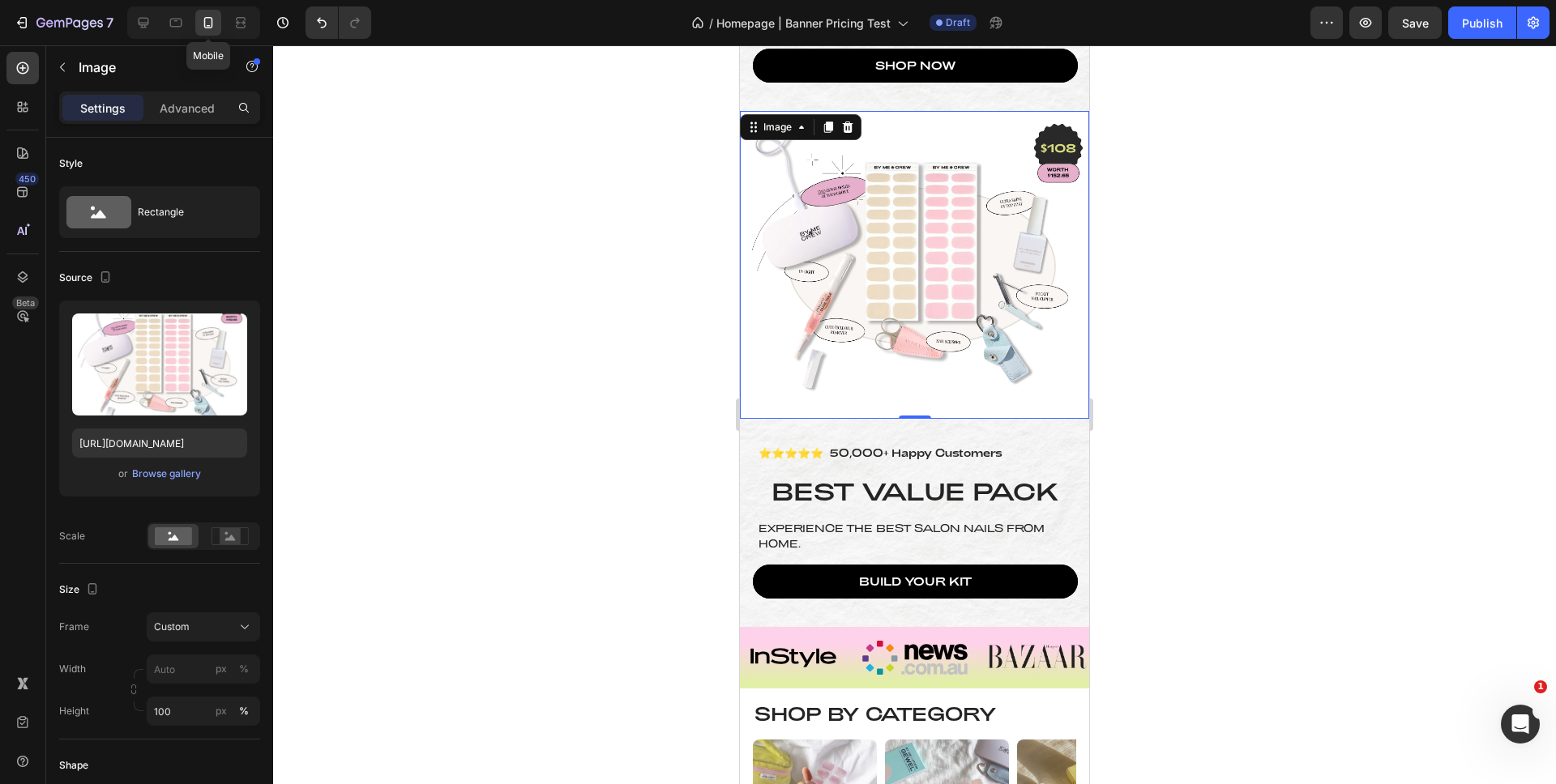
scroll to position [641, 0]
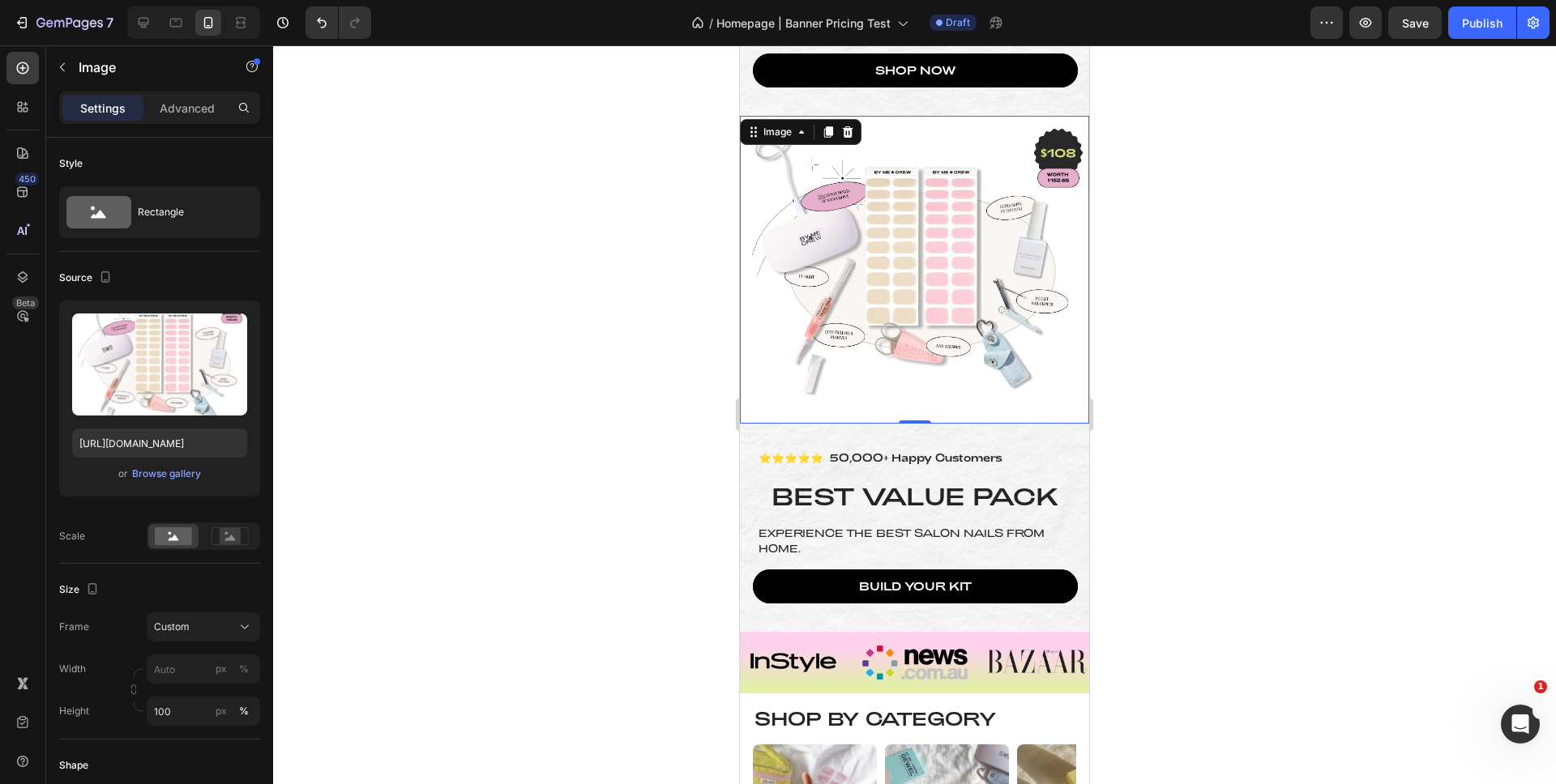
click at [1261, 317] on div at bounding box center [914, 414] width 1283 height 739
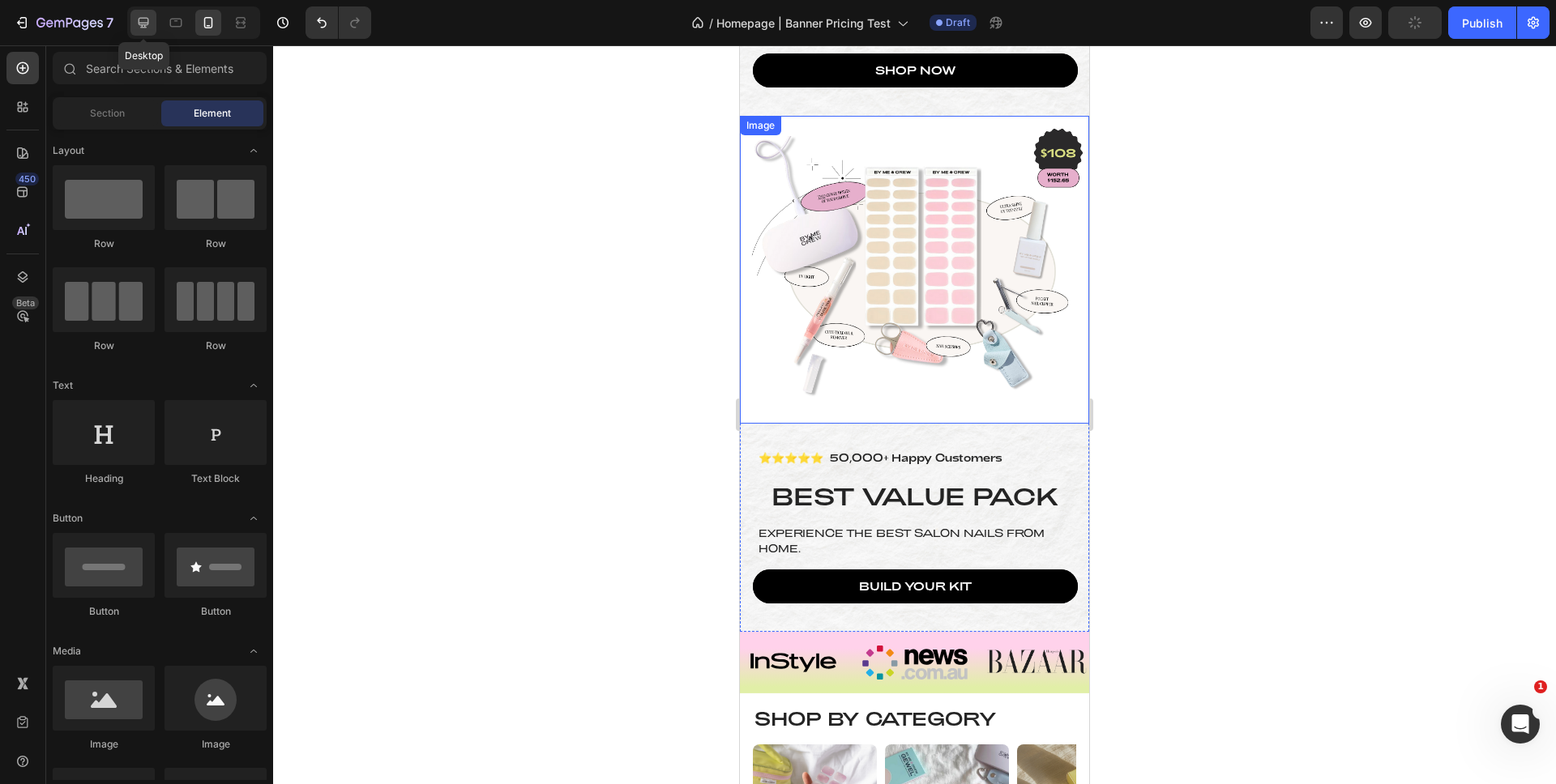
click at [141, 28] on icon at bounding box center [144, 23] width 11 height 11
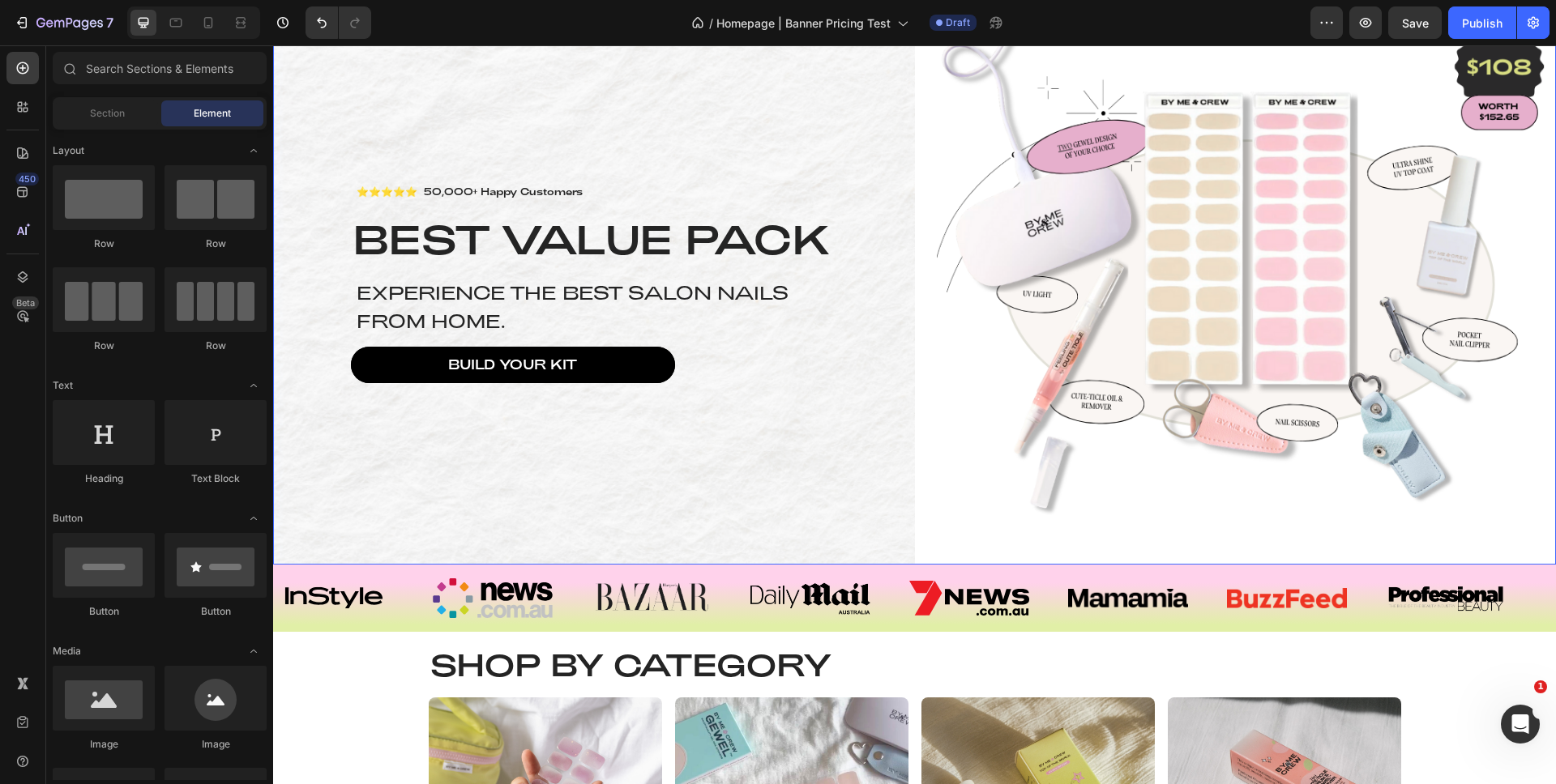
scroll to position [824, 0]
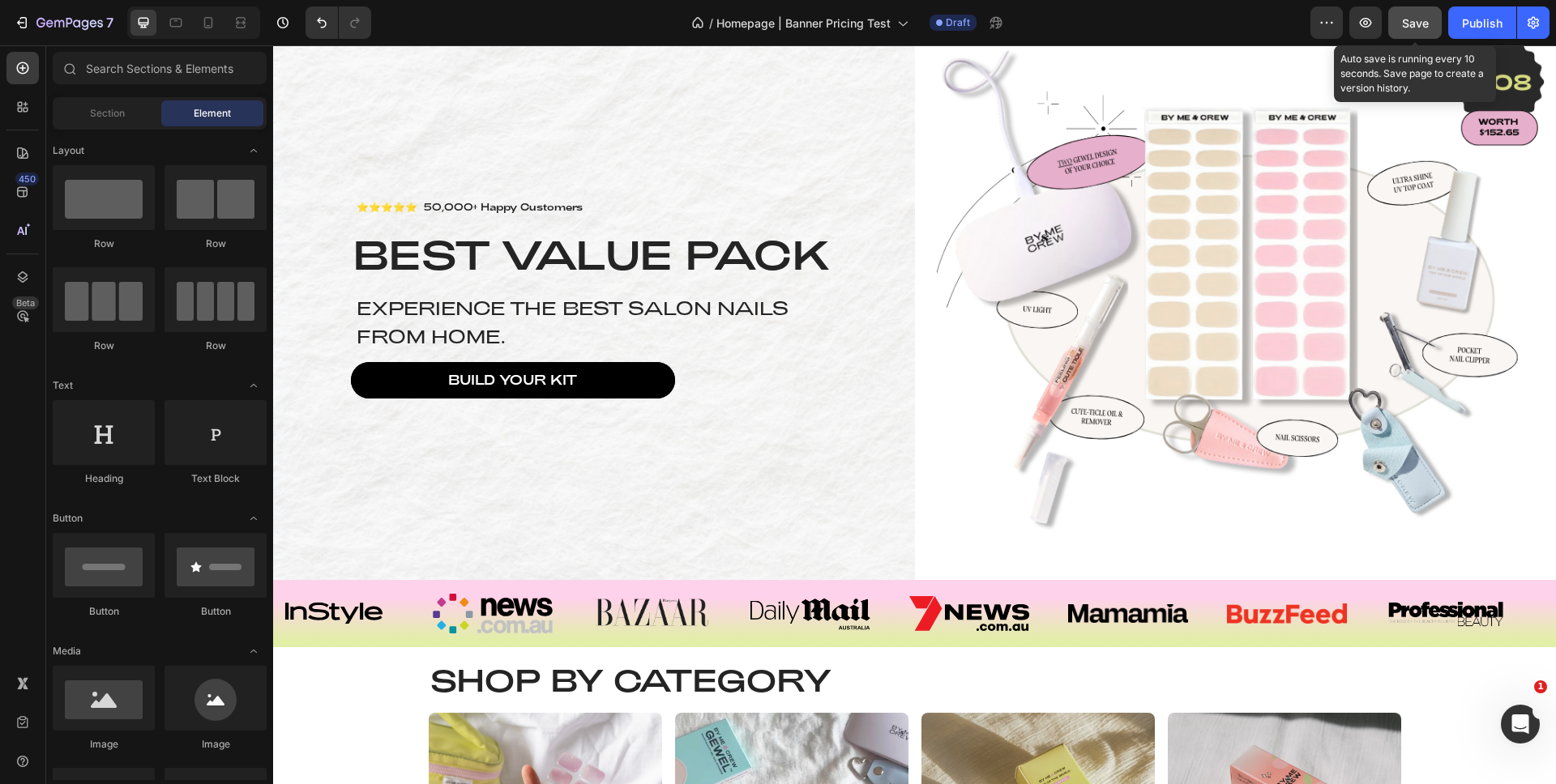
click at [1407, 23] on span "Save" at bounding box center [1415, 23] width 27 height 14
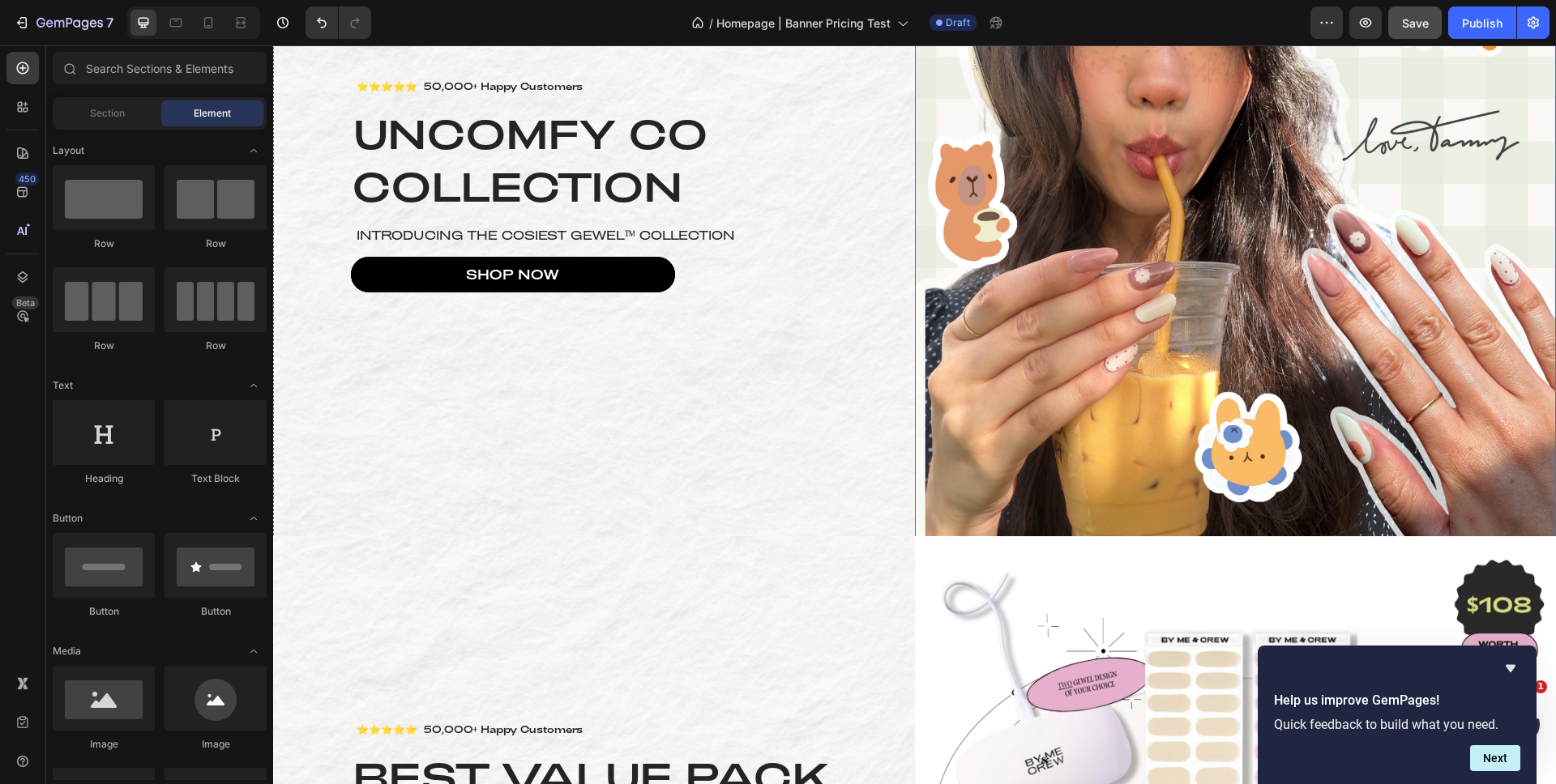
scroll to position [297, 0]
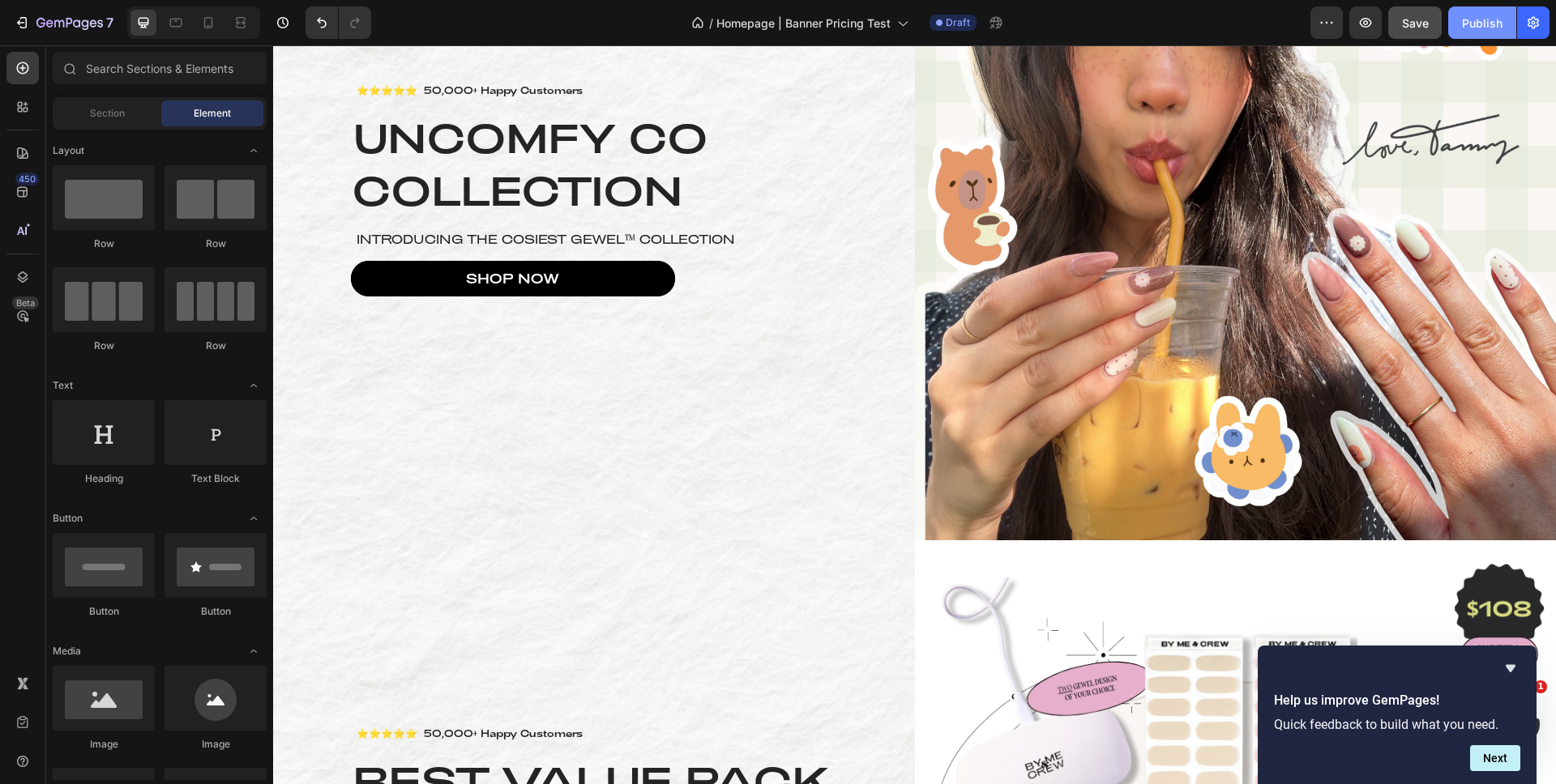
click at [1476, 24] on div "Publish" at bounding box center [1482, 23] width 41 height 17
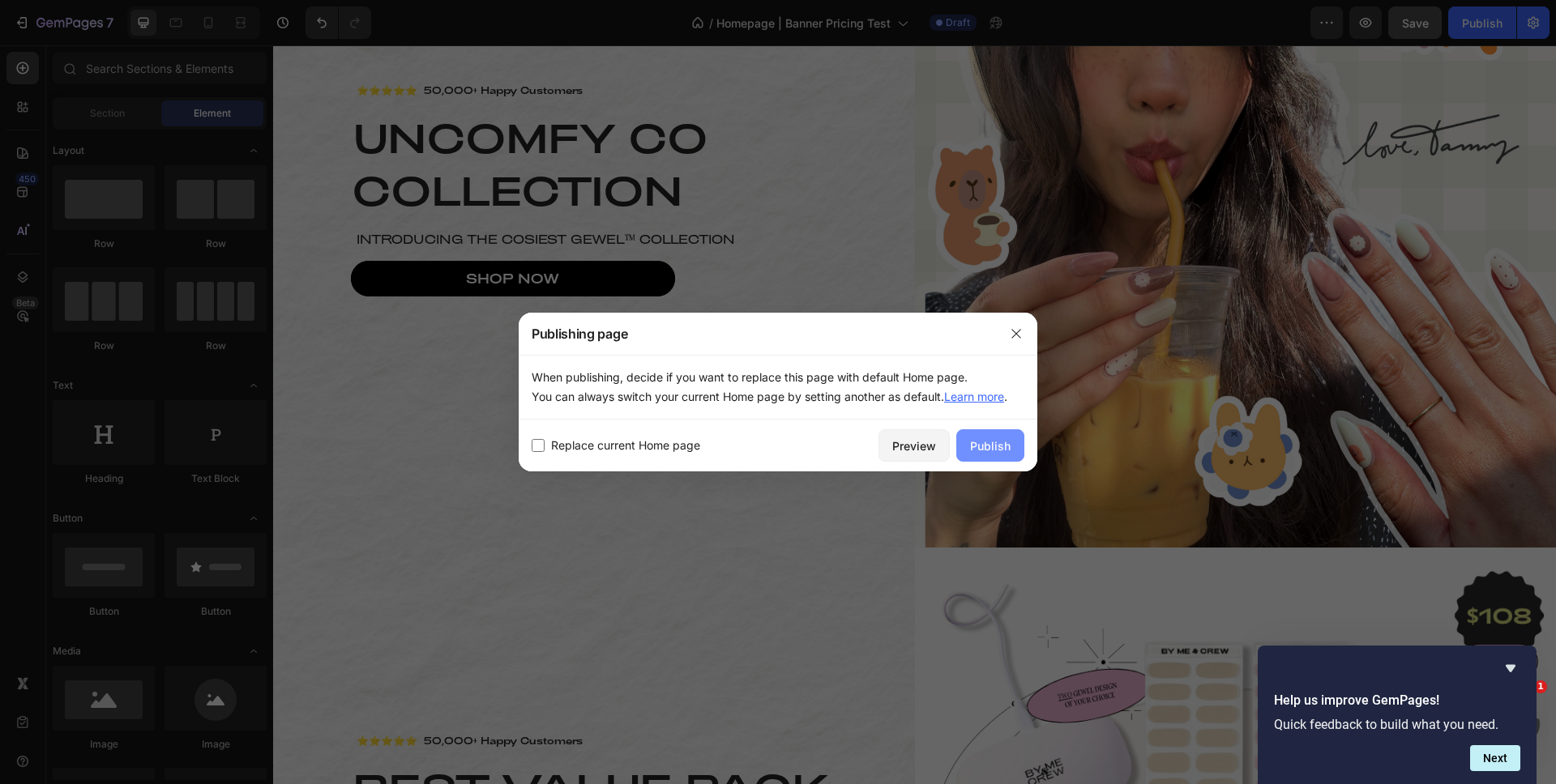
click at [1012, 448] on button "Publish" at bounding box center [990, 445] width 68 height 32
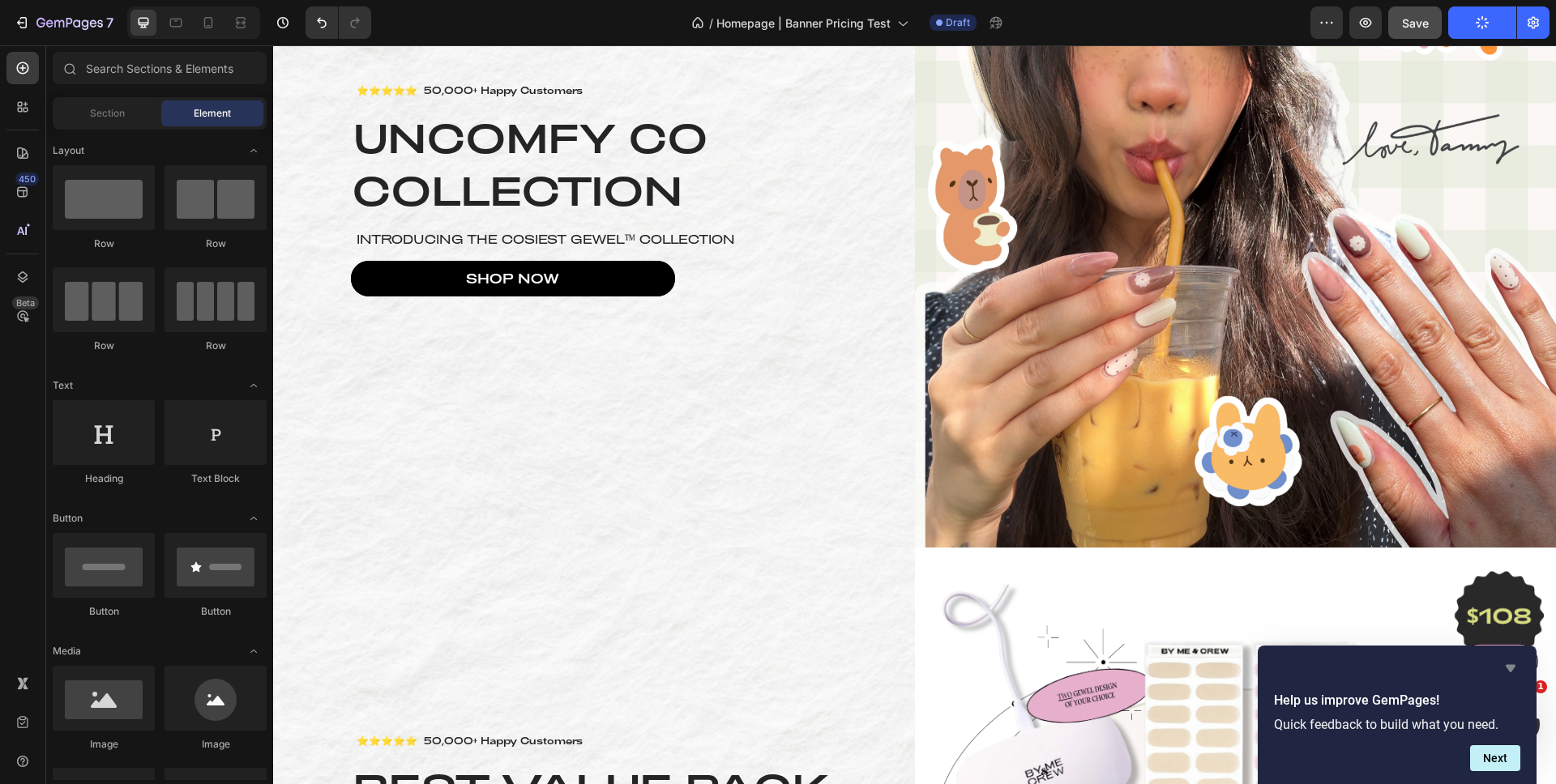
click at [1517, 669] on icon "Hide survey" at bounding box center [1510, 669] width 20 height 19
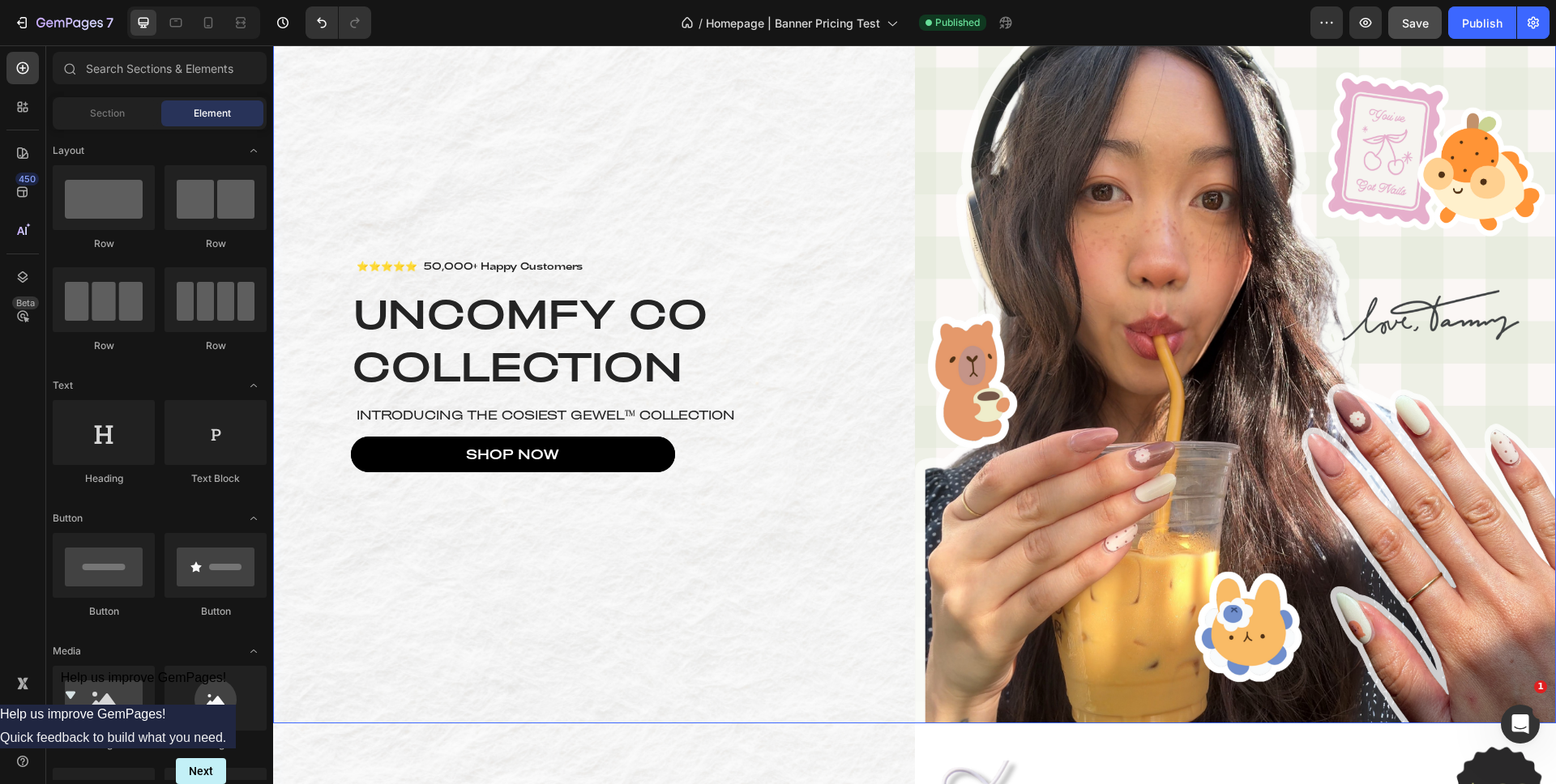
scroll to position [0, 0]
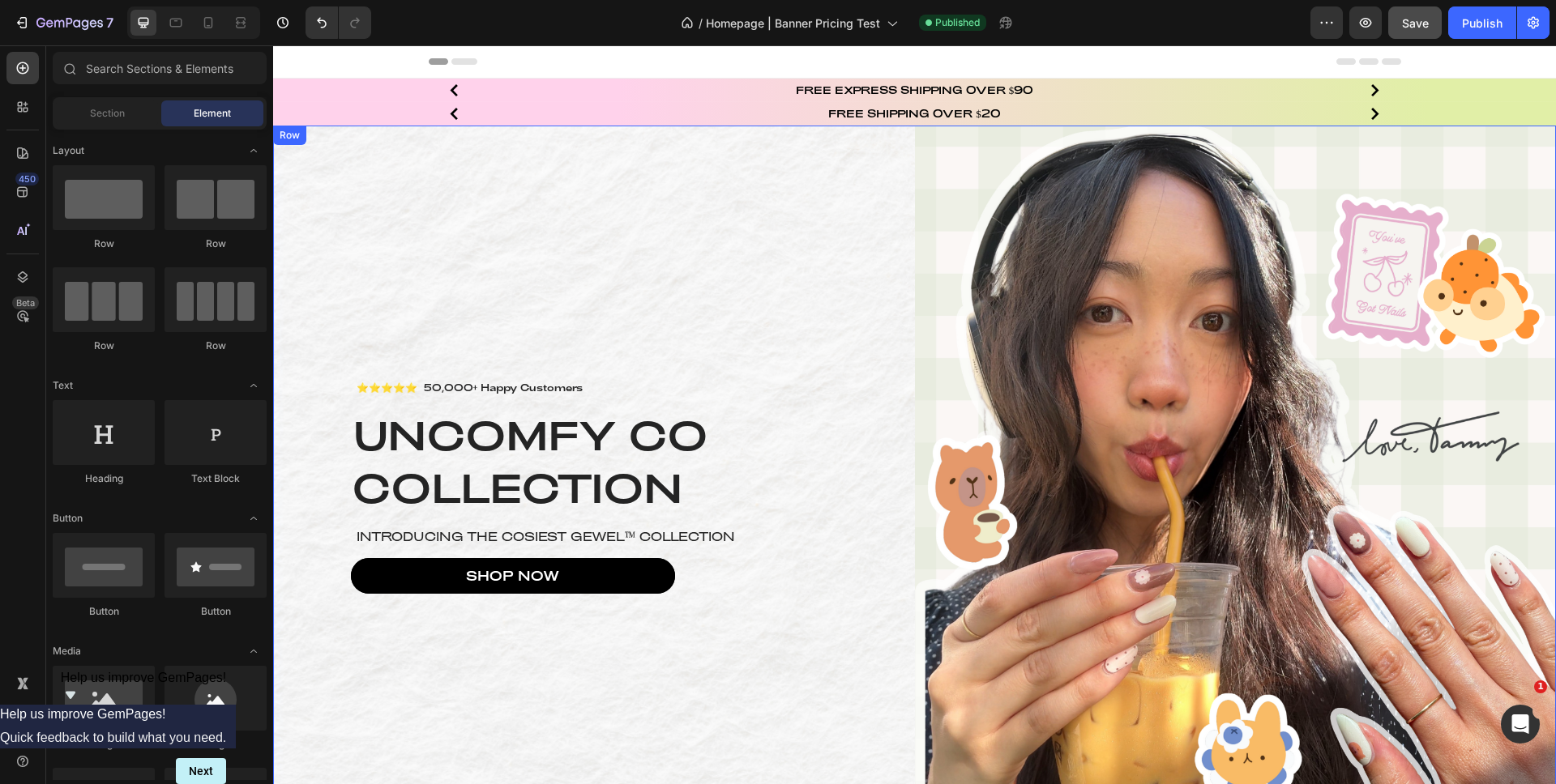
click at [894, 244] on div "⭐⭐⭐⭐⭐ 50,000+ Happy Customers Text Block UNCOMFY CO COLLECTION Heading Introduc…" at bounding box center [594, 485] width 642 height 719
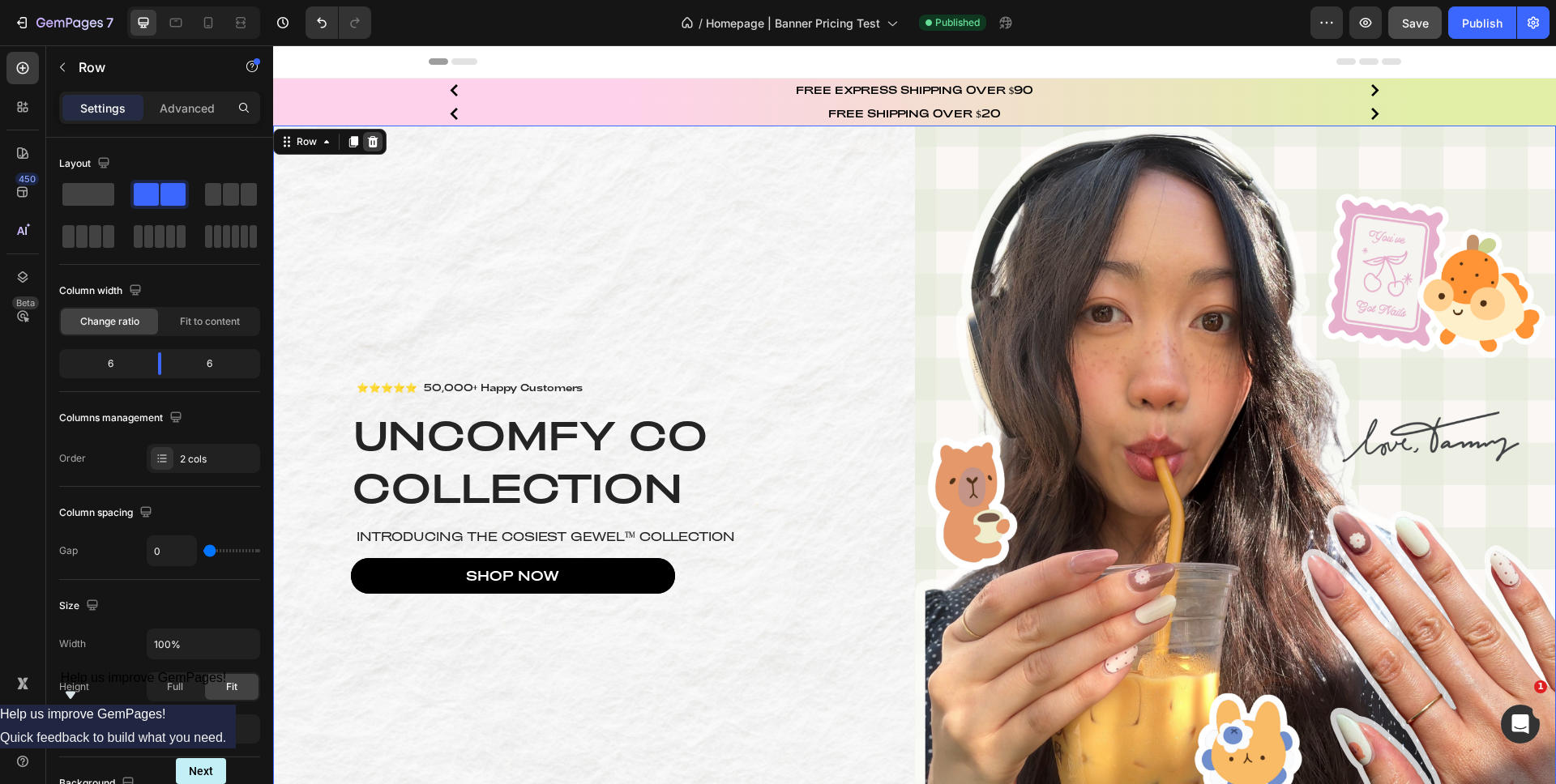
click at [374, 140] on icon at bounding box center [373, 142] width 11 height 11
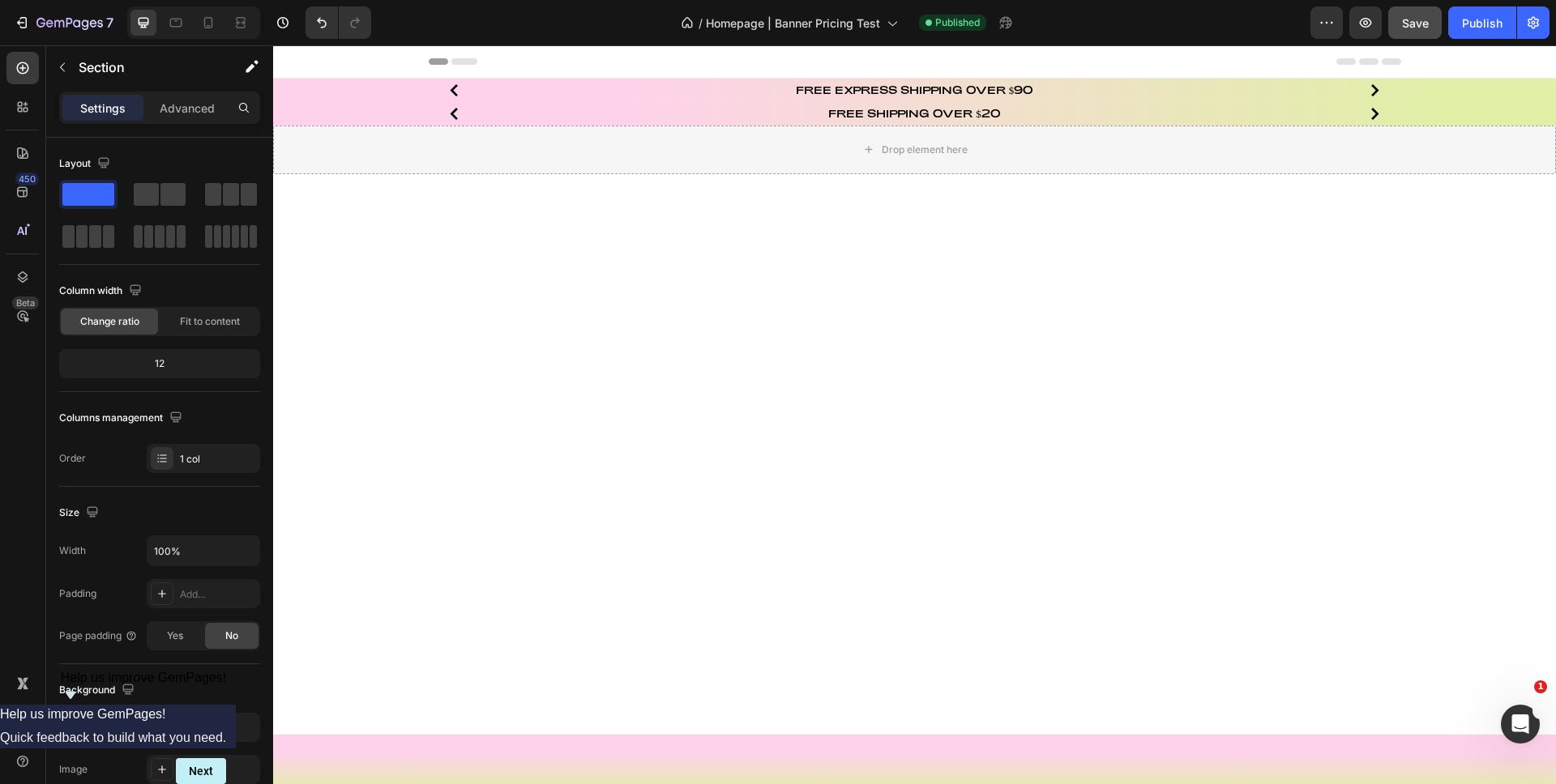
click at [385, 197] on div at bounding box center [914, 454] width 1283 height 561
click at [366, 155] on div "Drop element here" at bounding box center [914, 150] width 1283 height 49
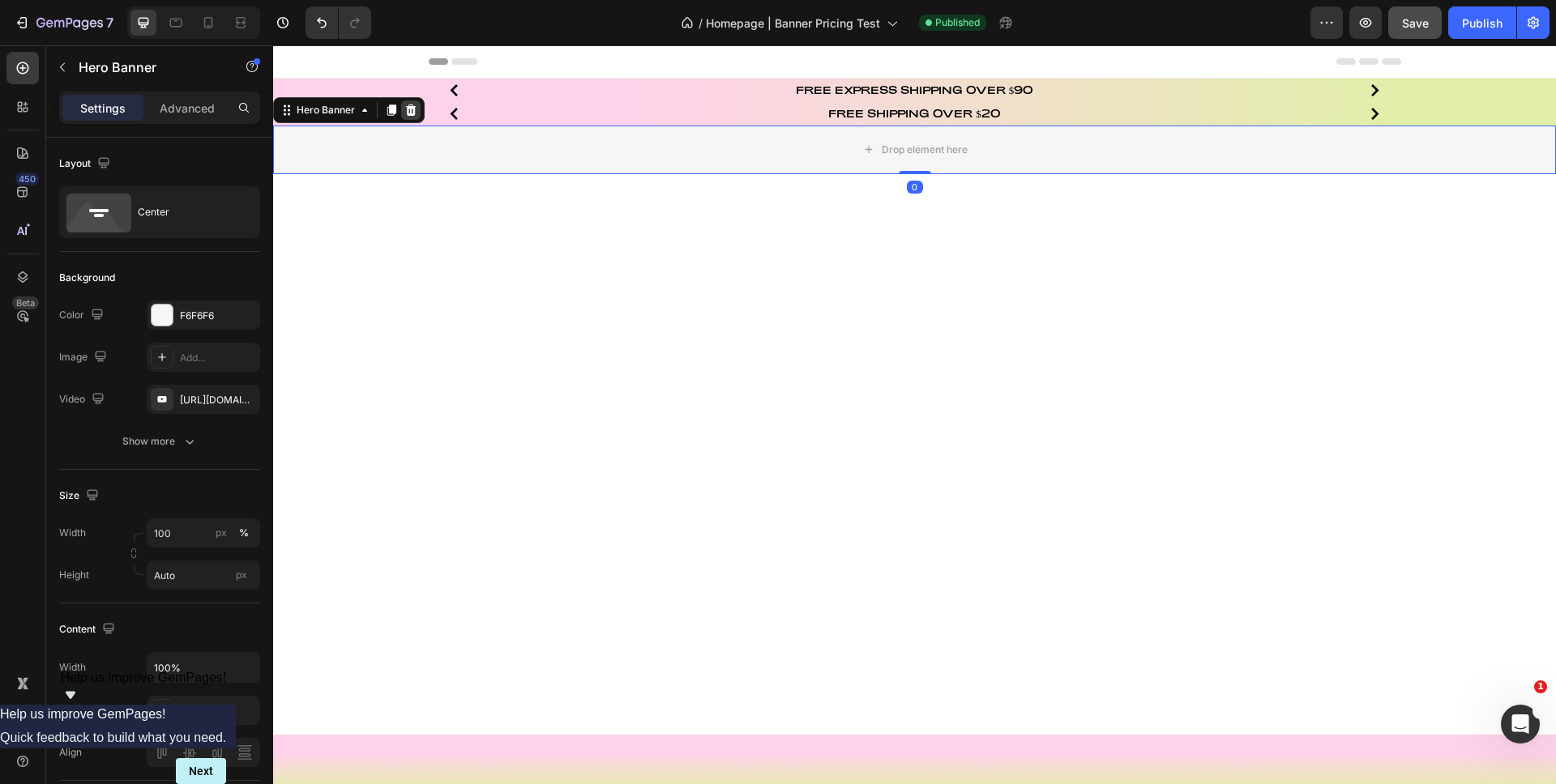
click at [413, 109] on icon at bounding box center [411, 110] width 11 height 11
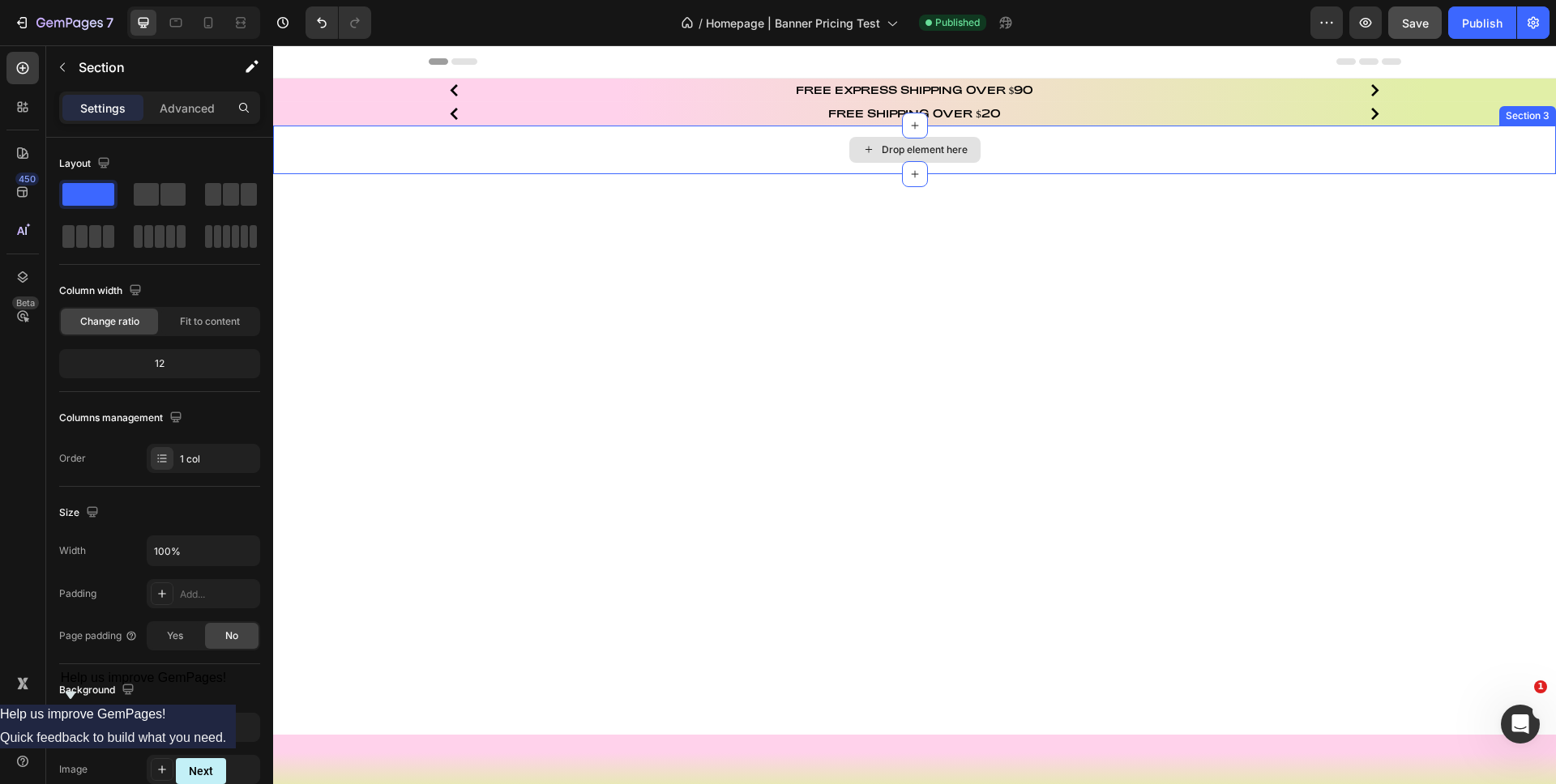
click at [385, 148] on div "Drop element here" at bounding box center [914, 150] width 1283 height 49
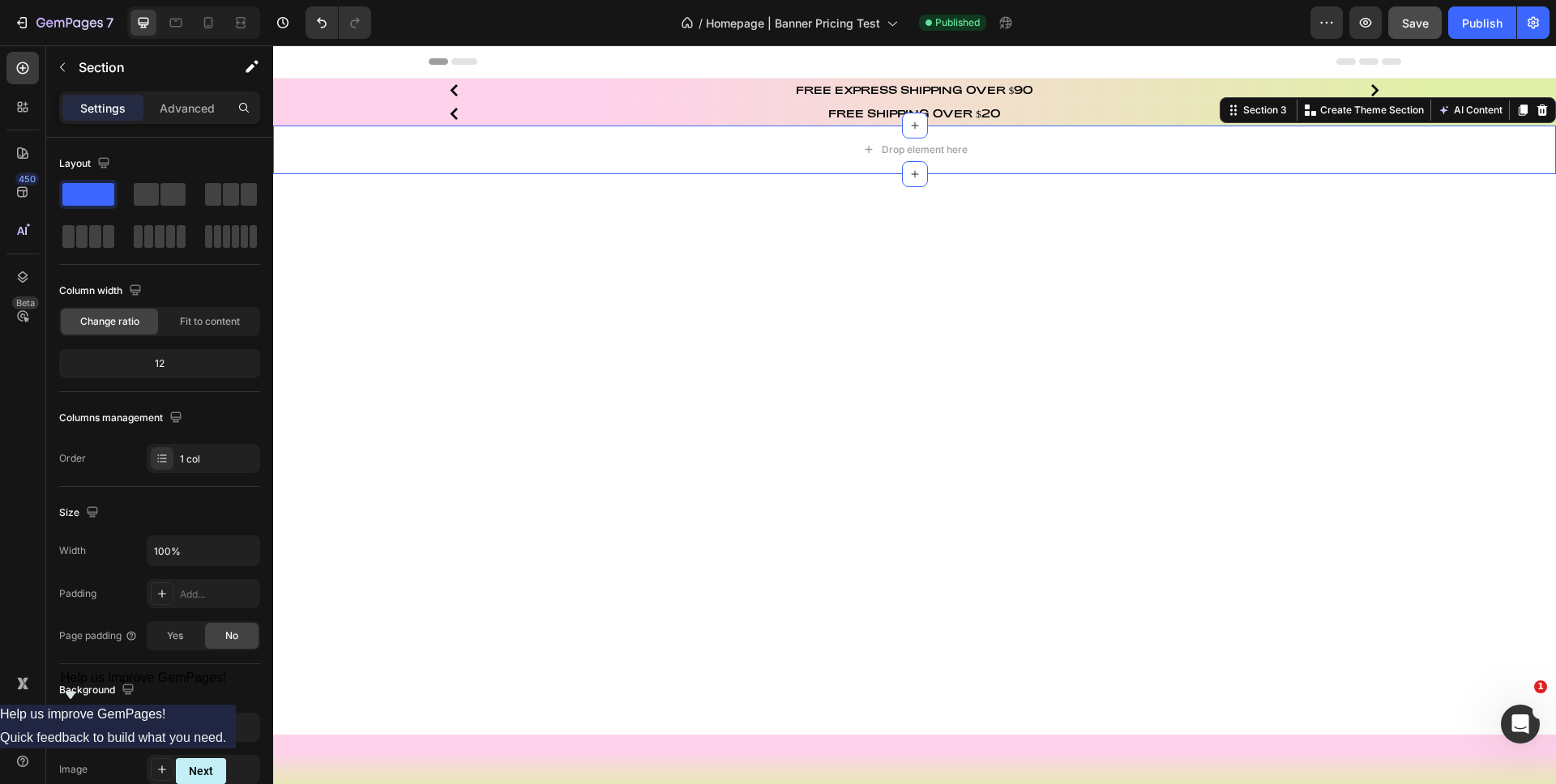
click at [1536, 111] on icon at bounding box center [1542, 110] width 13 height 13
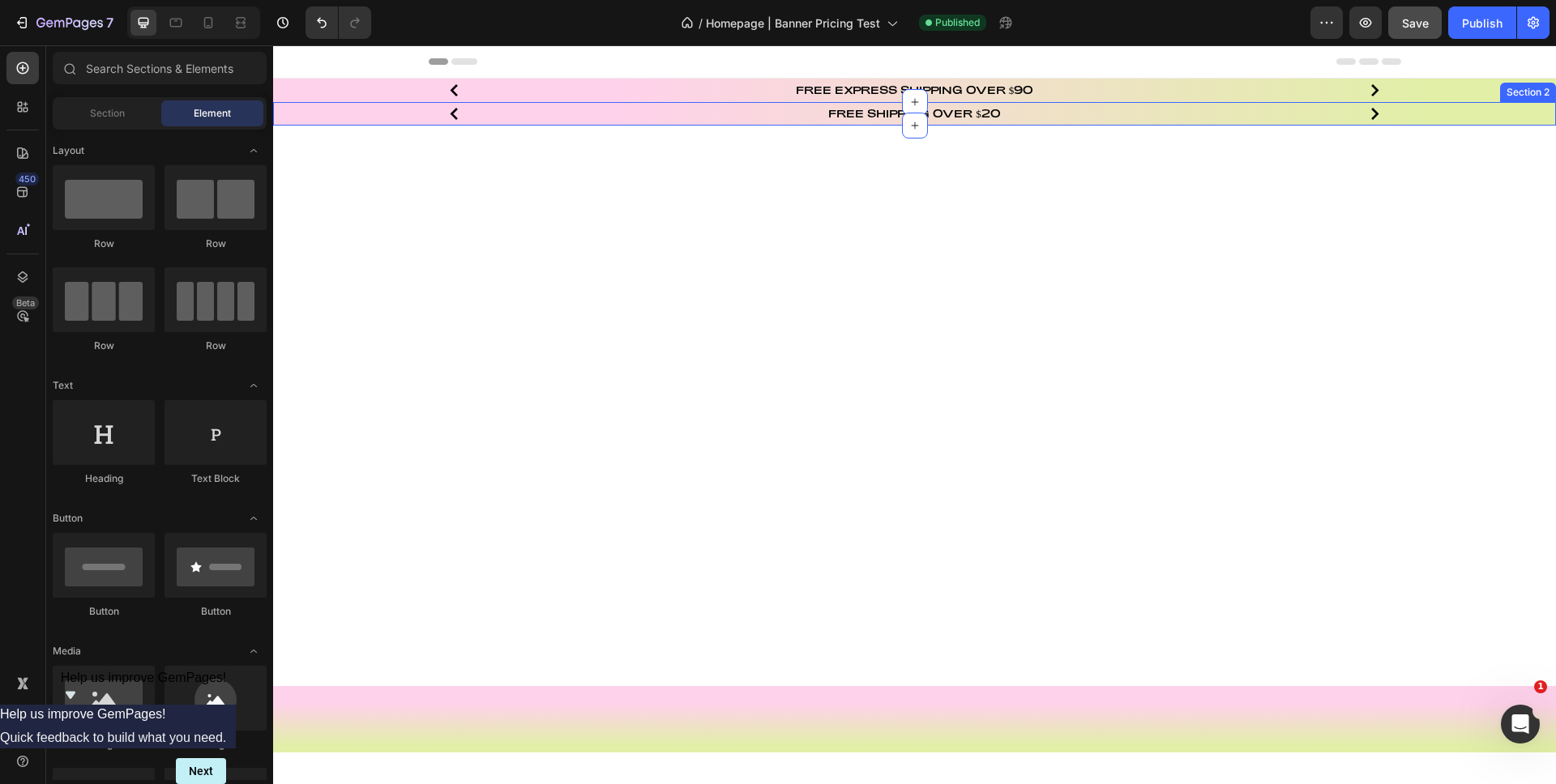
click at [343, 119] on div "FREE SHIPPING OVER $20 Heading Afterpay Available Heading Carousel Row" at bounding box center [914, 114] width 1259 height 17
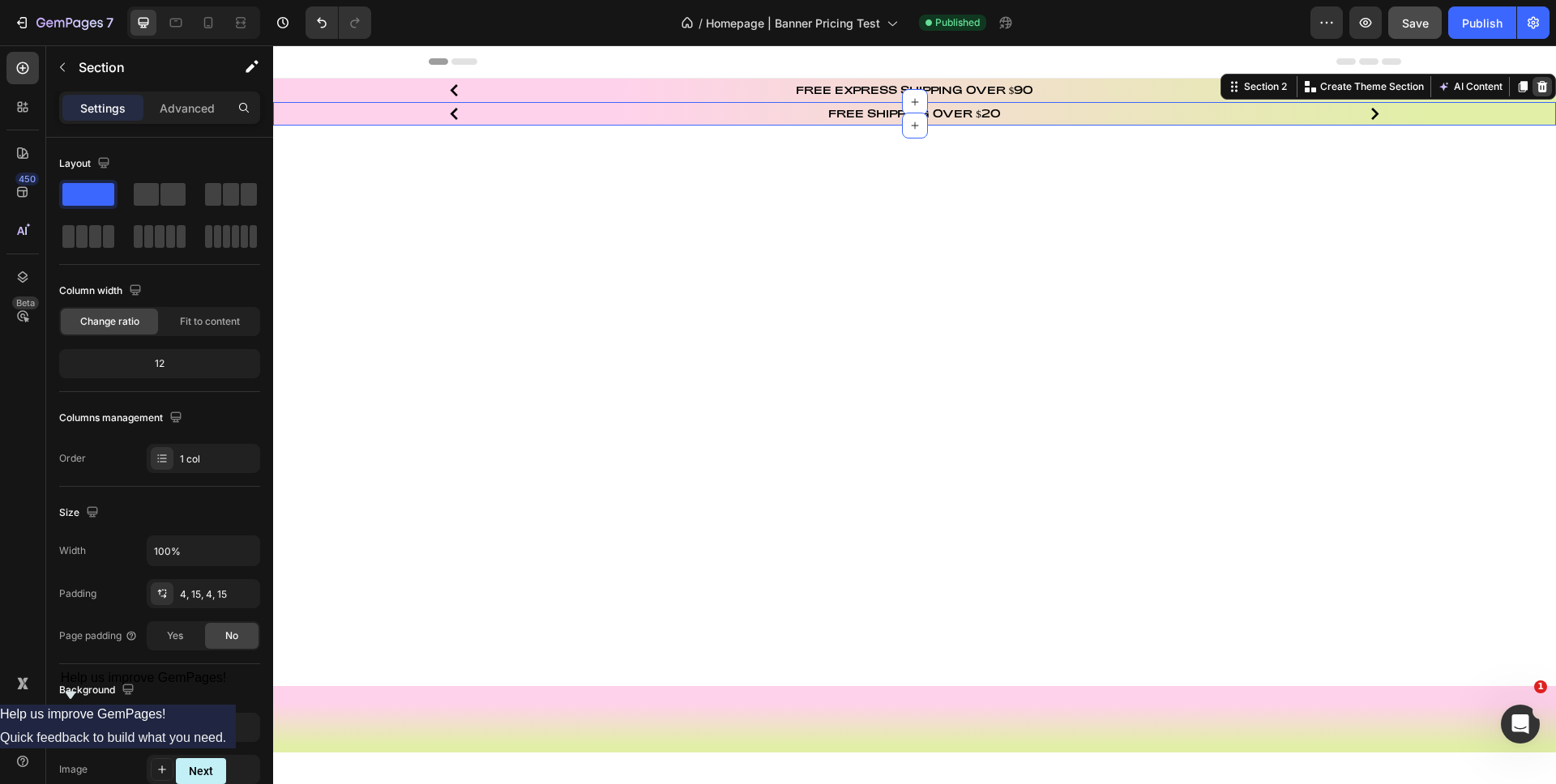
click at [1536, 84] on icon at bounding box center [1542, 87] width 13 height 13
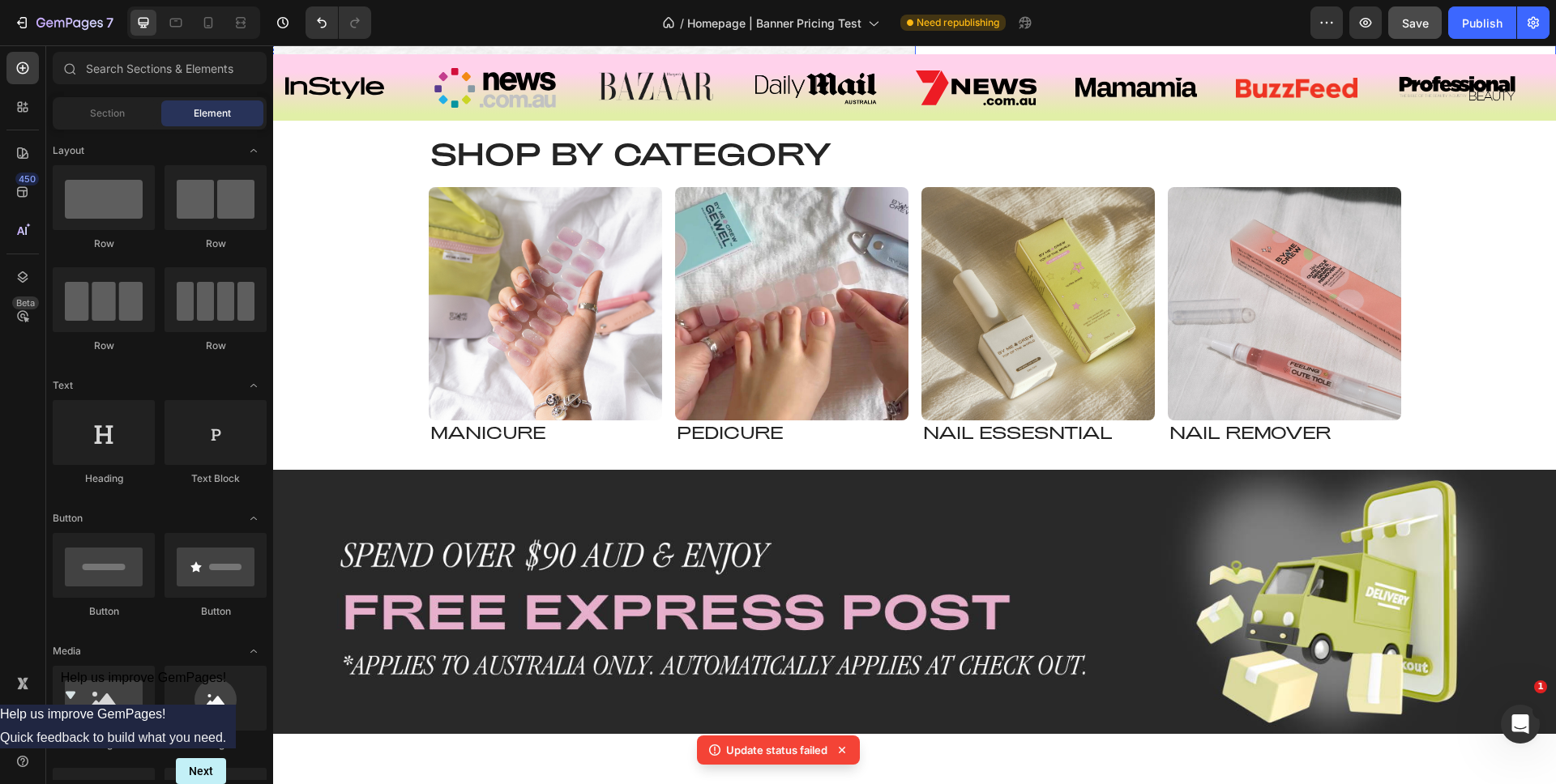
scroll to position [20, 0]
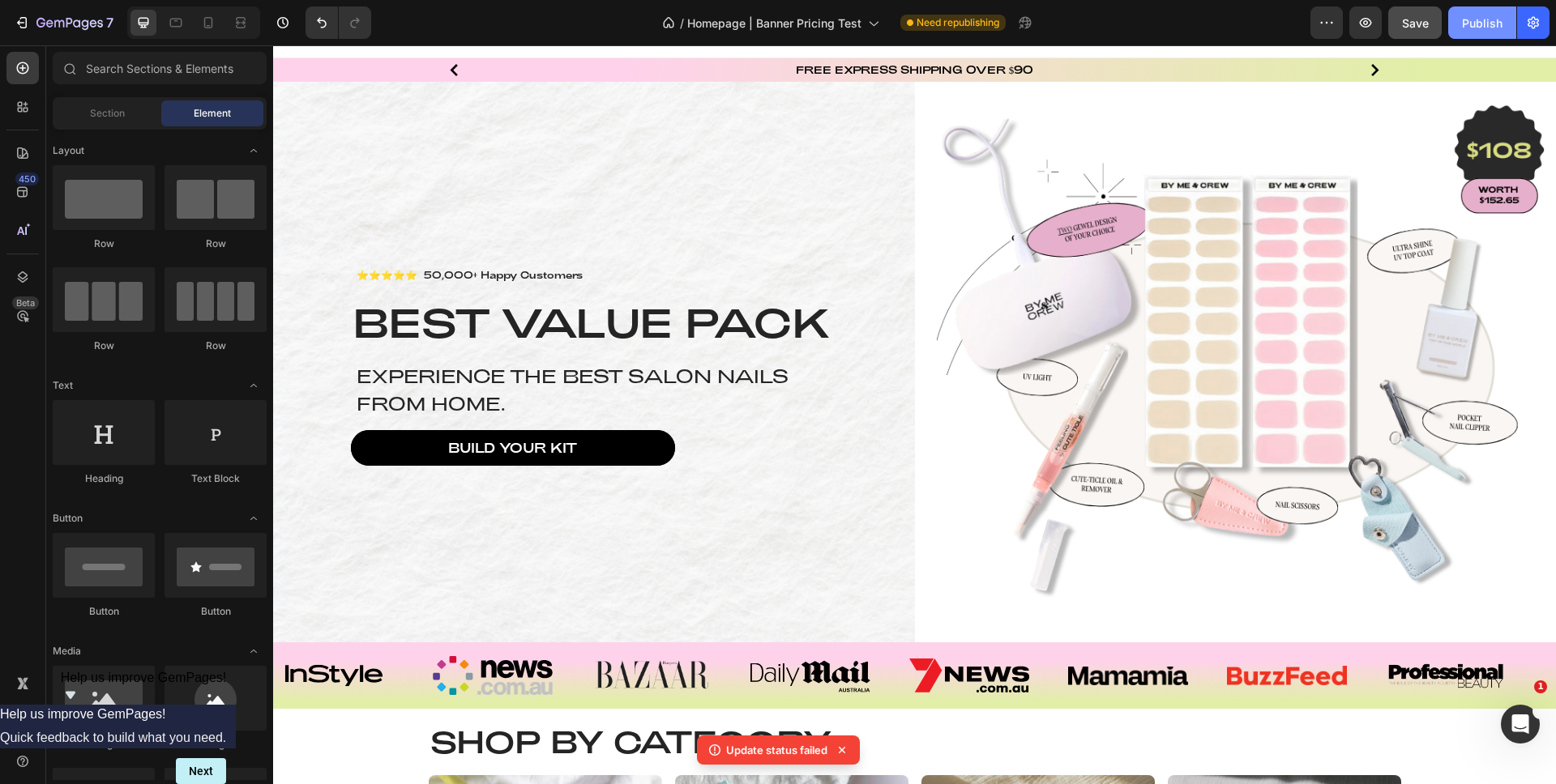
click at [1469, 28] on div "Publish" at bounding box center [1482, 23] width 41 height 17
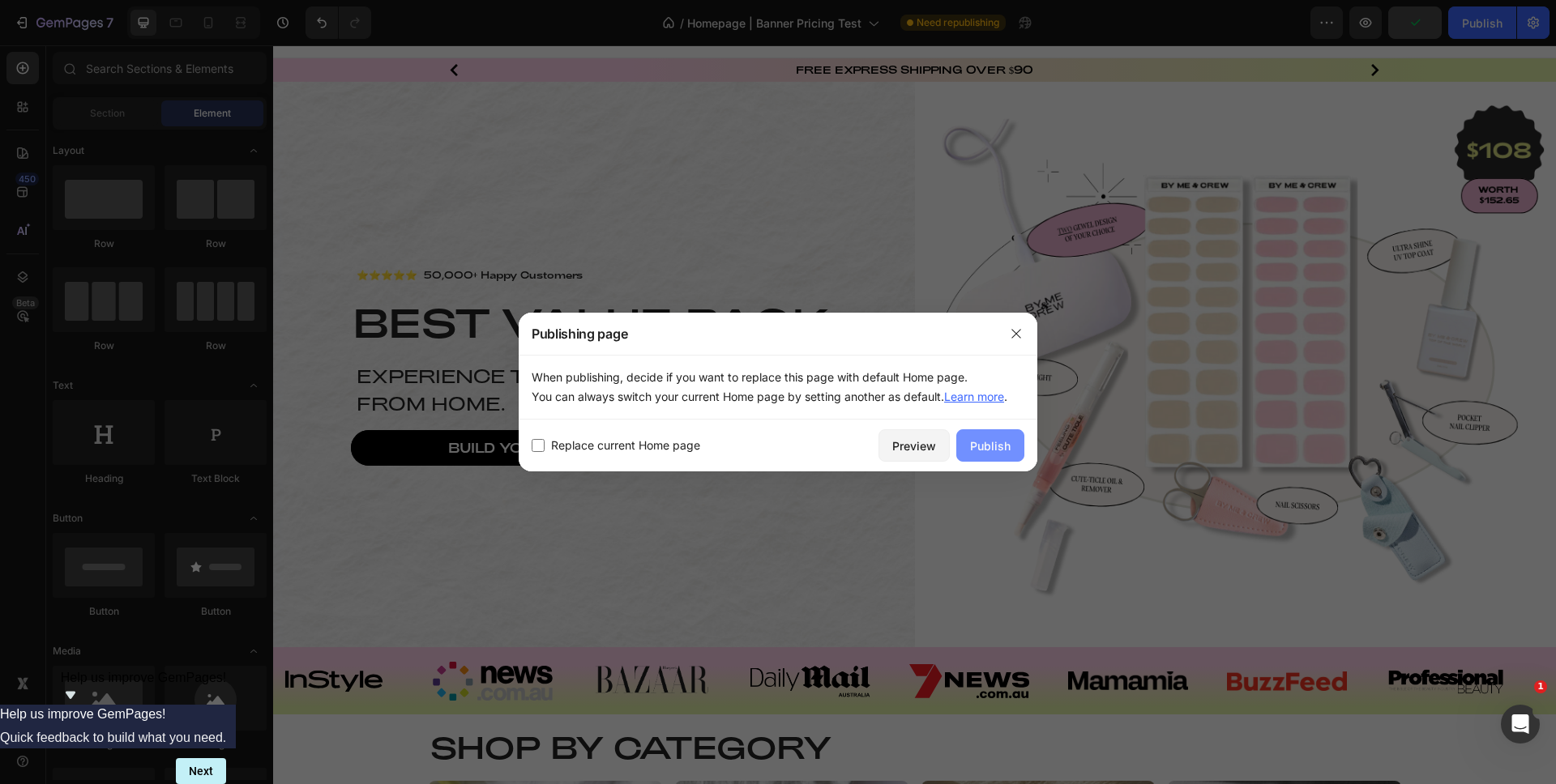
click at [995, 440] on div "Publish" at bounding box center [990, 445] width 41 height 17
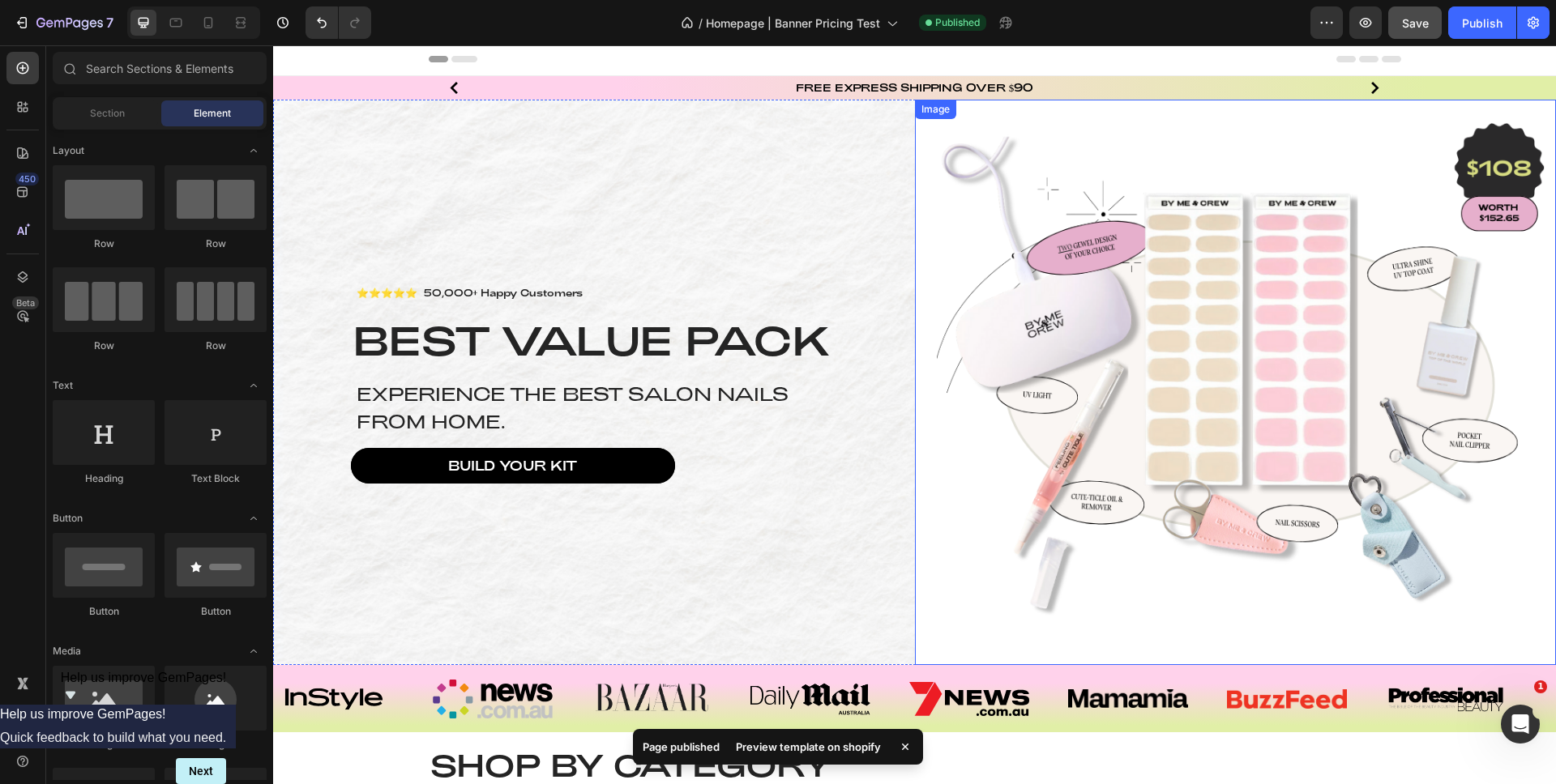
scroll to position [0, 0]
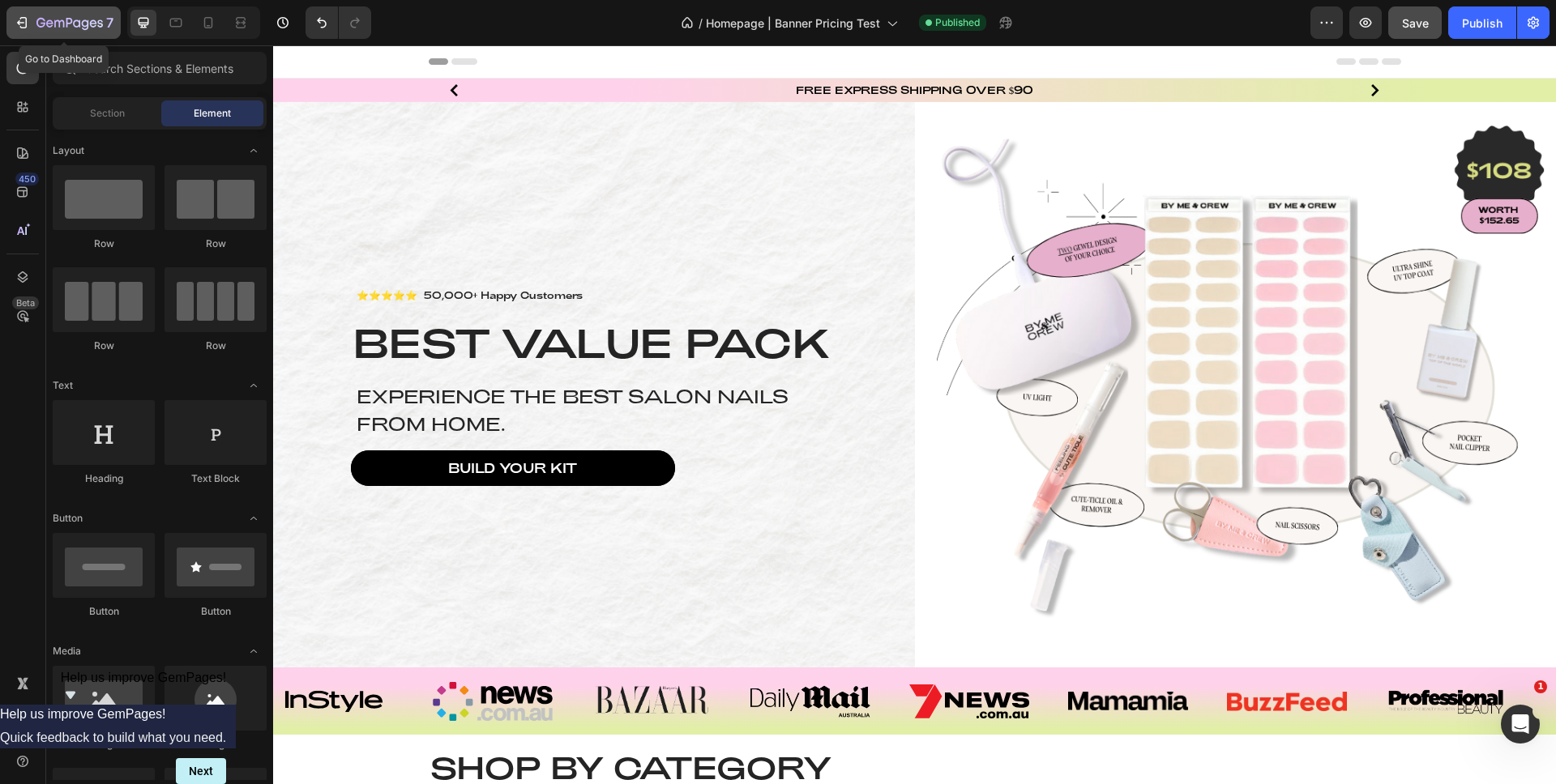
click at [41, 30] on icon "button" at bounding box center [70, 24] width 67 height 14
